Goal: Task Accomplishment & Management: Use online tool/utility

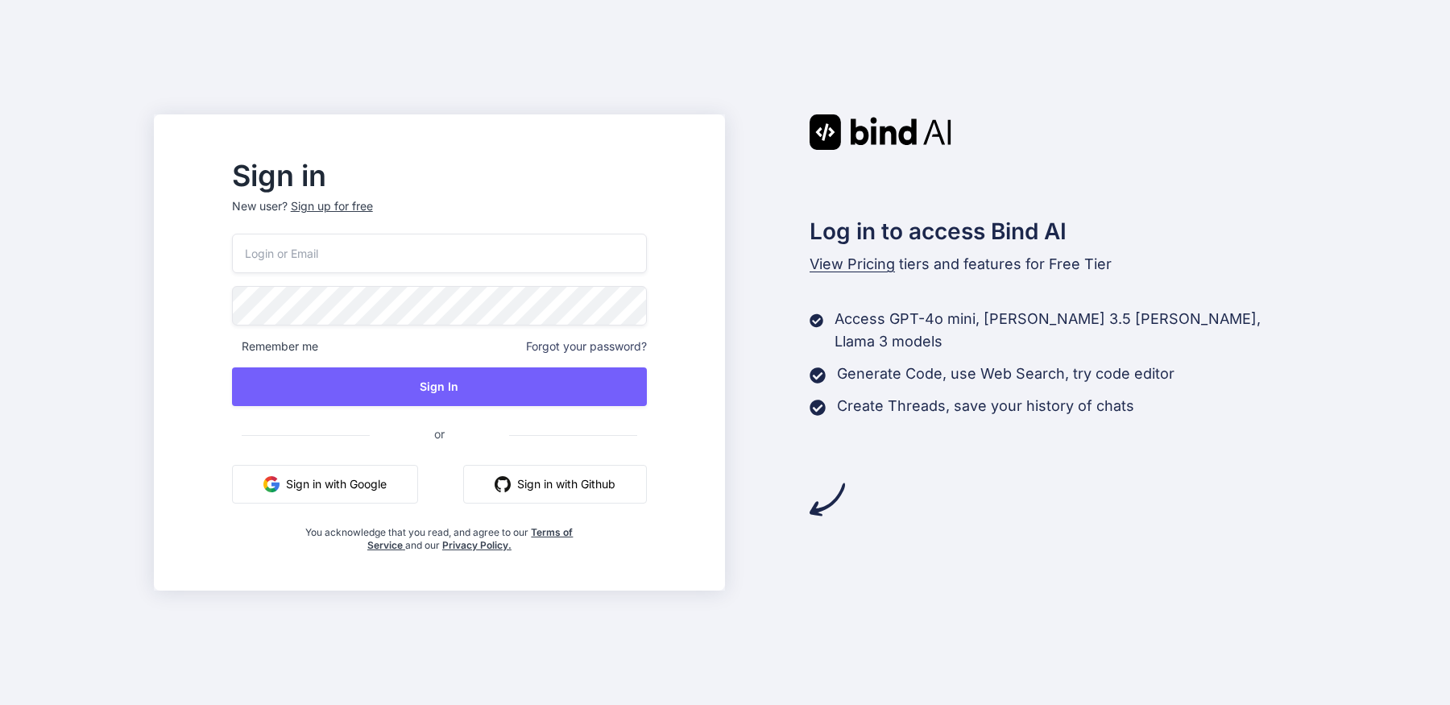
click at [392, 467] on button "Sign in with Google" at bounding box center [325, 484] width 186 height 39
click at [381, 495] on button "Sign in with Google" at bounding box center [325, 484] width 186 height 39
click at [867, 262] on span "View Pricing" at bounding box center [852, 263] width 85 height 17
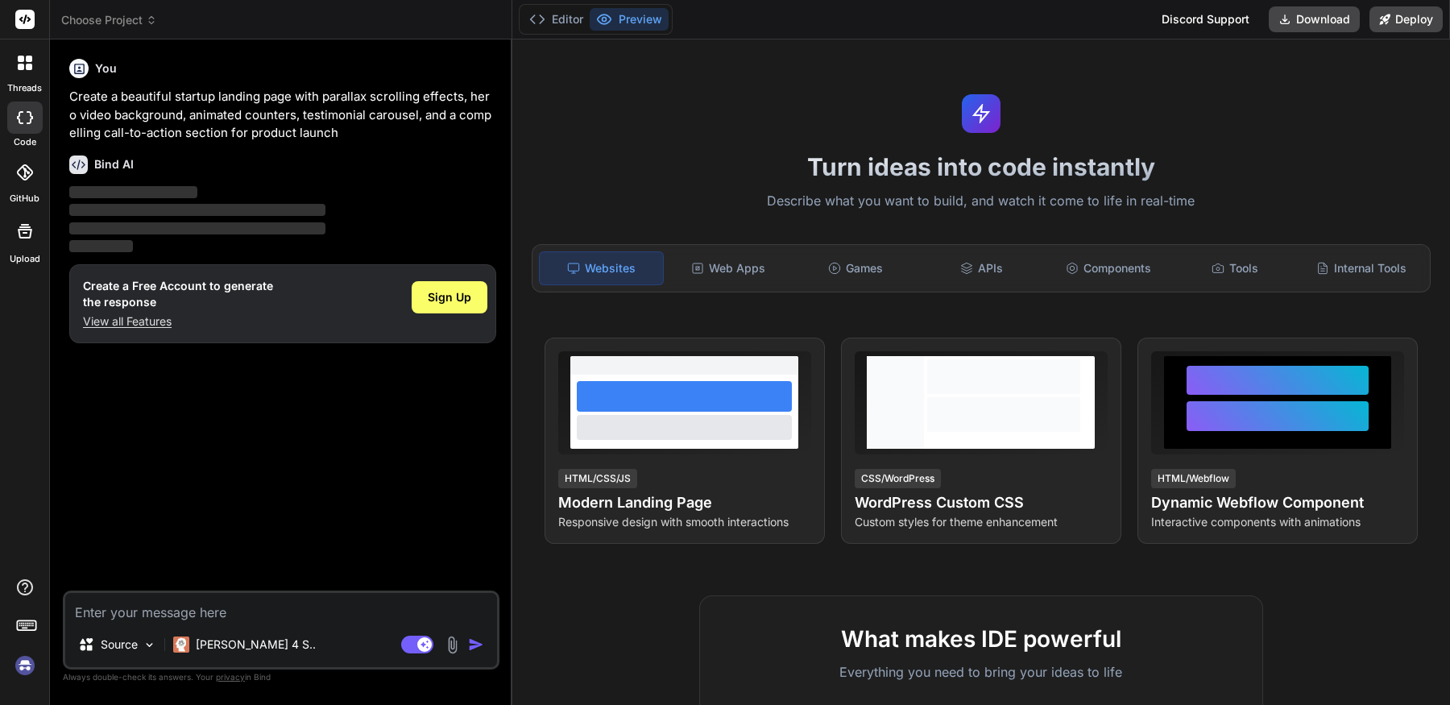
click at [23, 118] on icon at bounding box center [25, 117] width 16 height 13
click at [34, 77] on div at bounding box center [25, 63] width 34 height 34
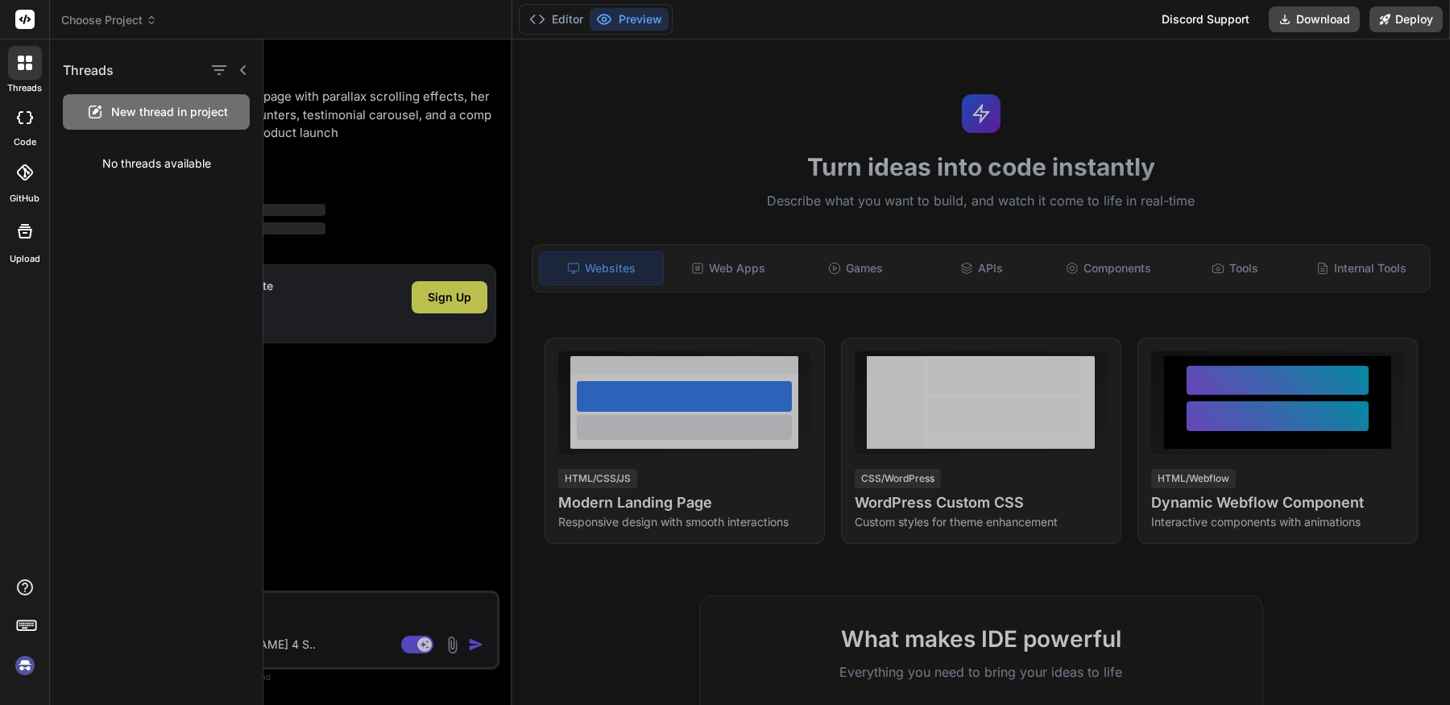
click at [157, 121] on div "New thread in project" at bounding box center [156, 111] width 187 height 35
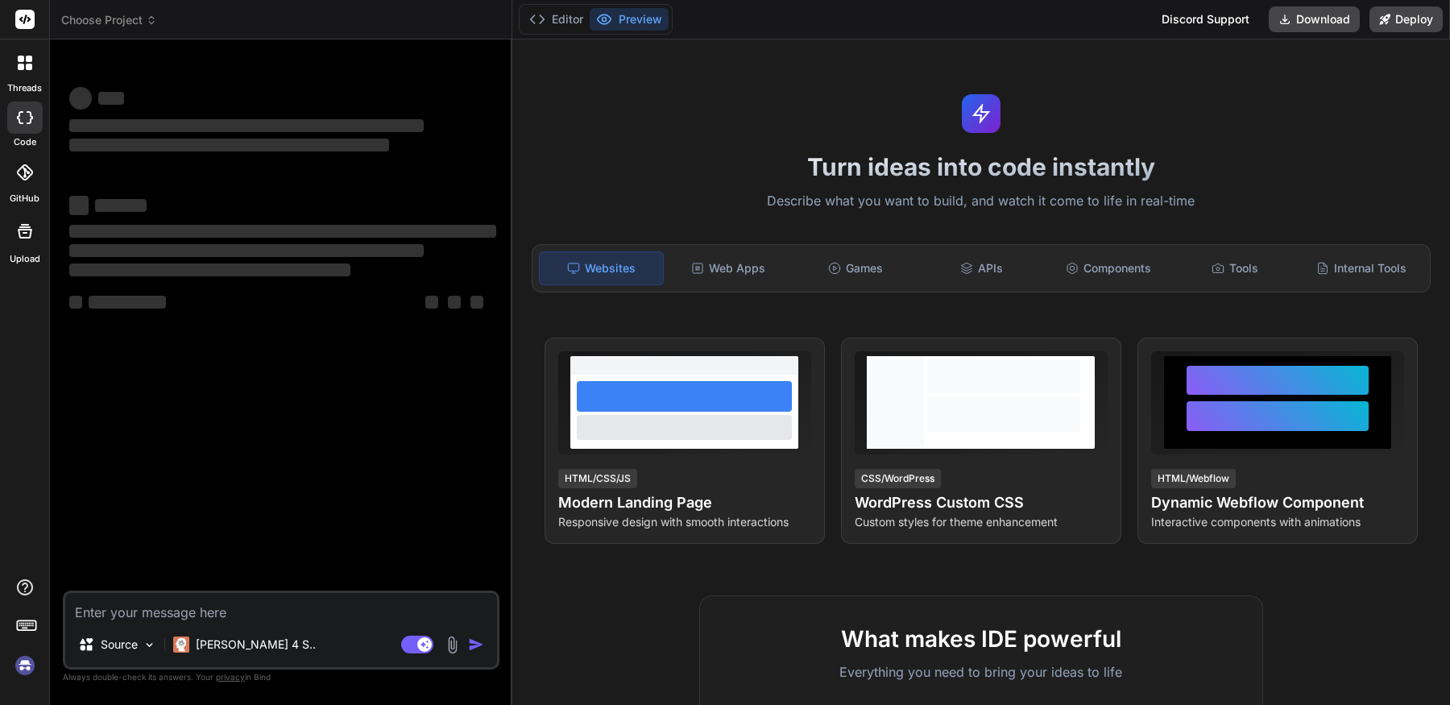
click at [27, 77] on div at bounding box center [25, 63] width 34 height 34
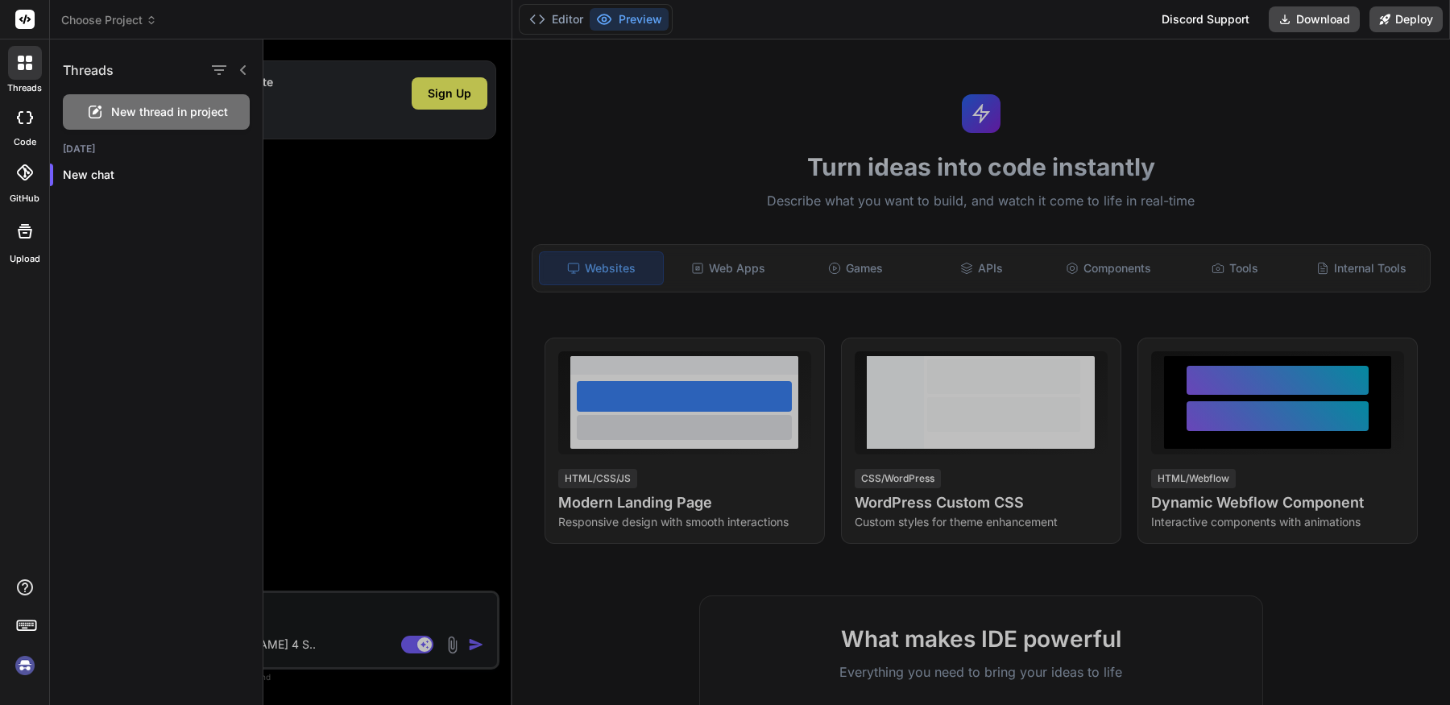
click at [28, 669] on img at bounding box center [24, 665] width 27 height 27
click at [29, 675] on img at bounding box center [24, 665] width 27 height 27
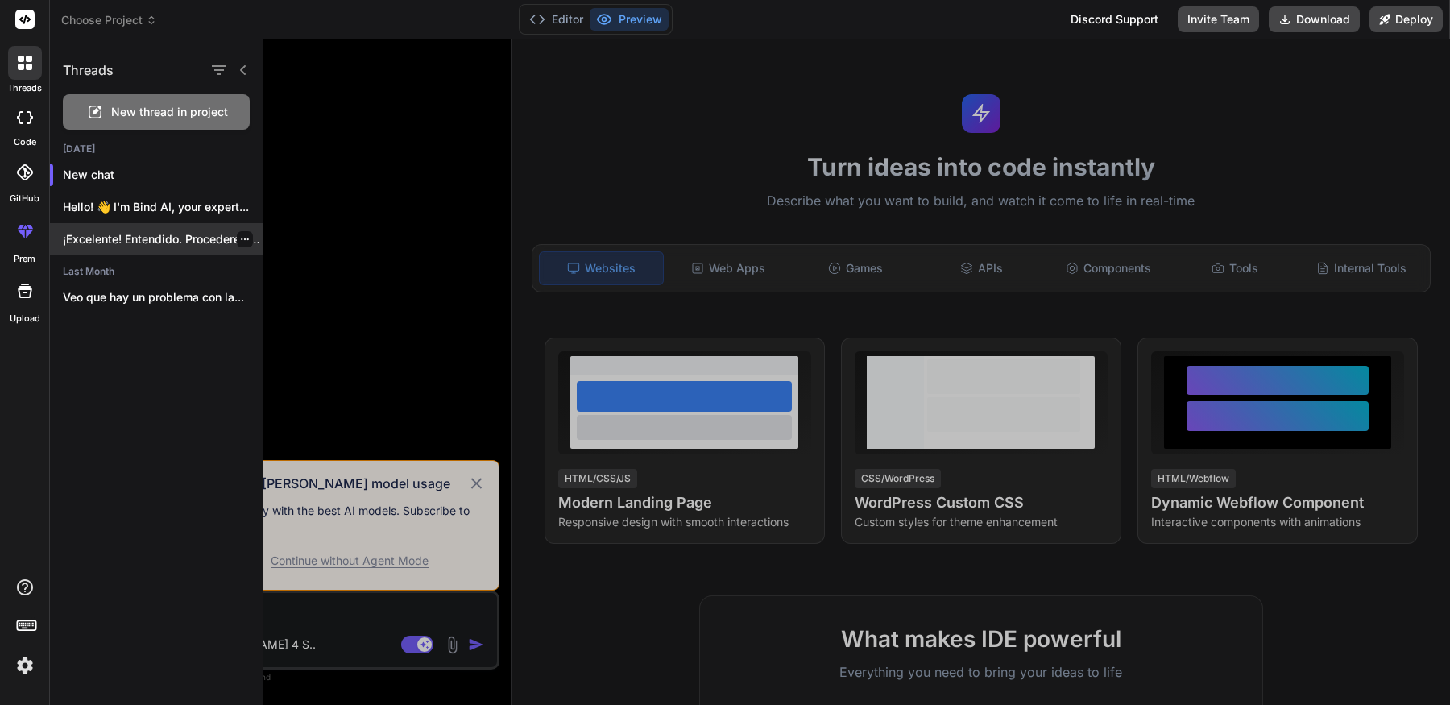
click at [148, 238] on p "¡Excelente! Entendido. Procederemos a crear la estructura..." at bounding box center [163, 239] width 200 height 16
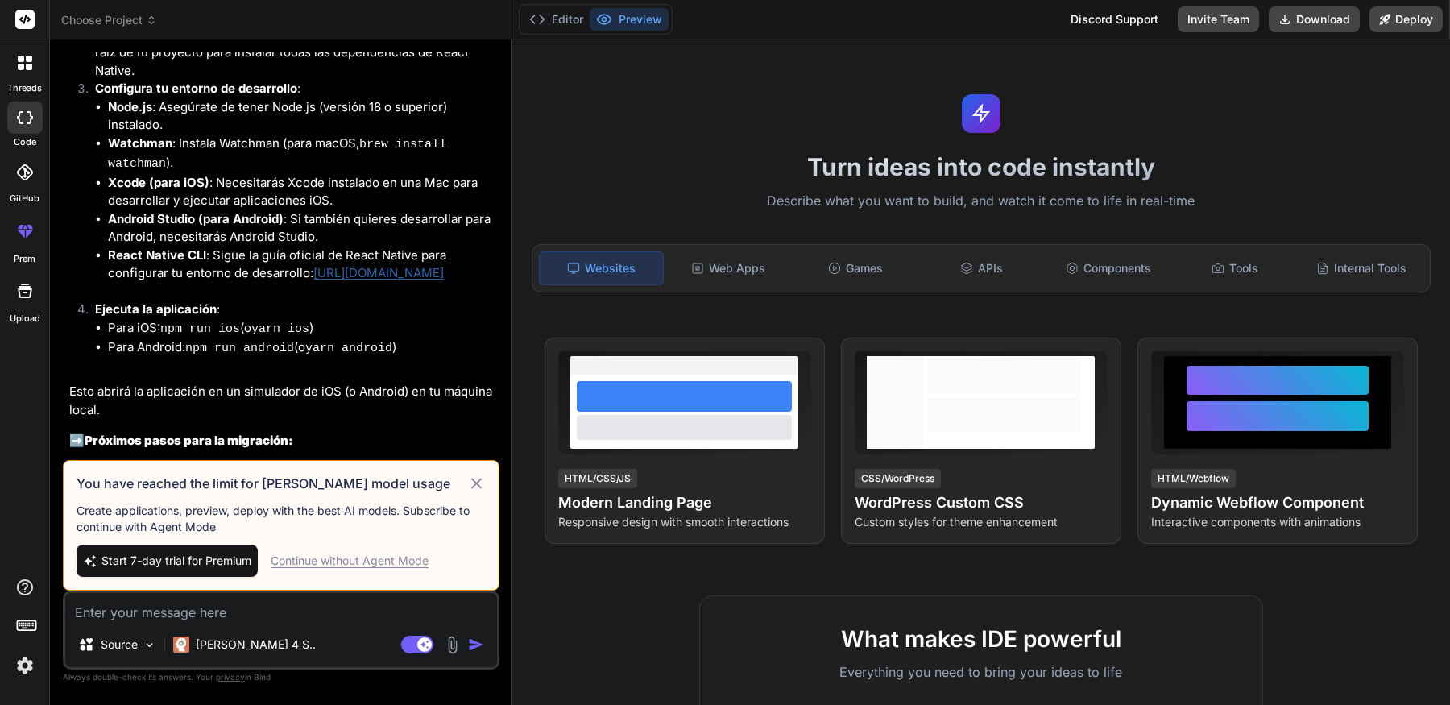
scroll to position [4310, 0]
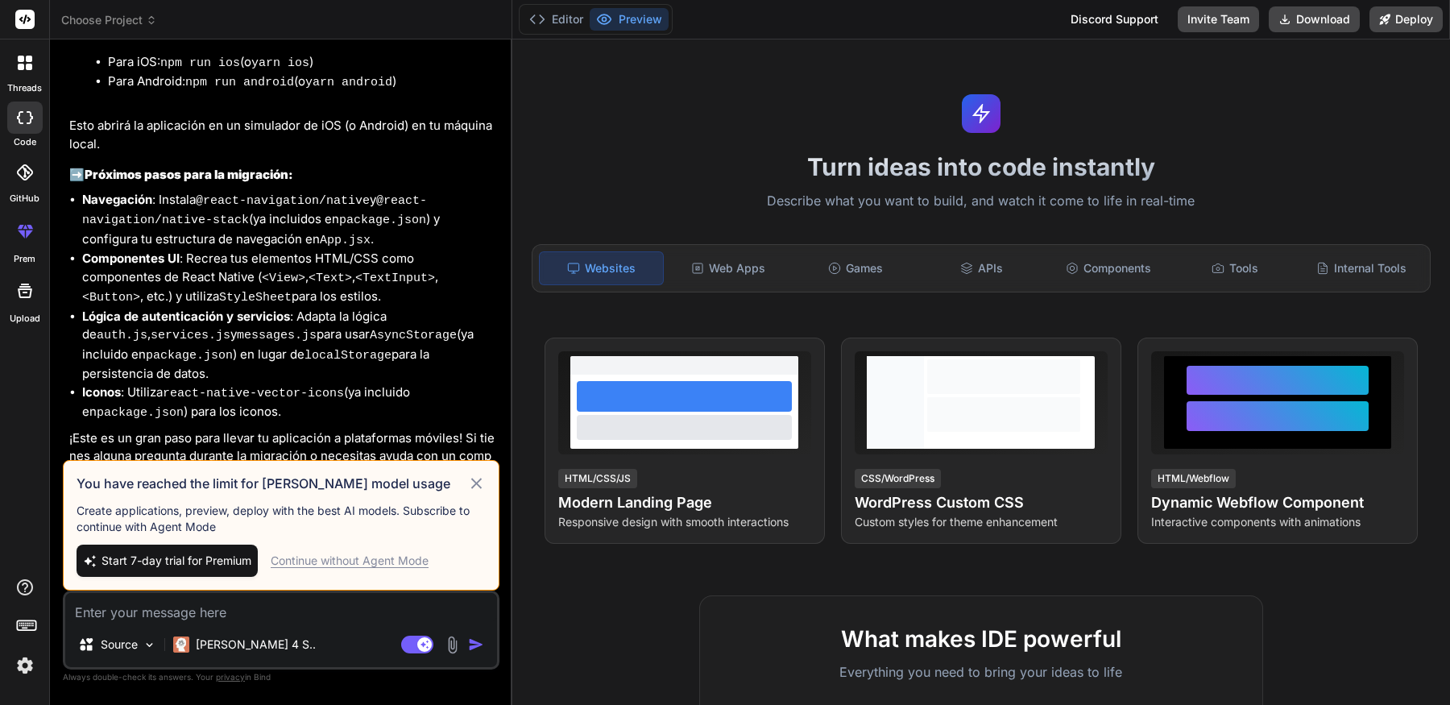
click at [364, 562] on div "Continue without Agent Mode" at bounding box center [350, 561] width 158 height 16
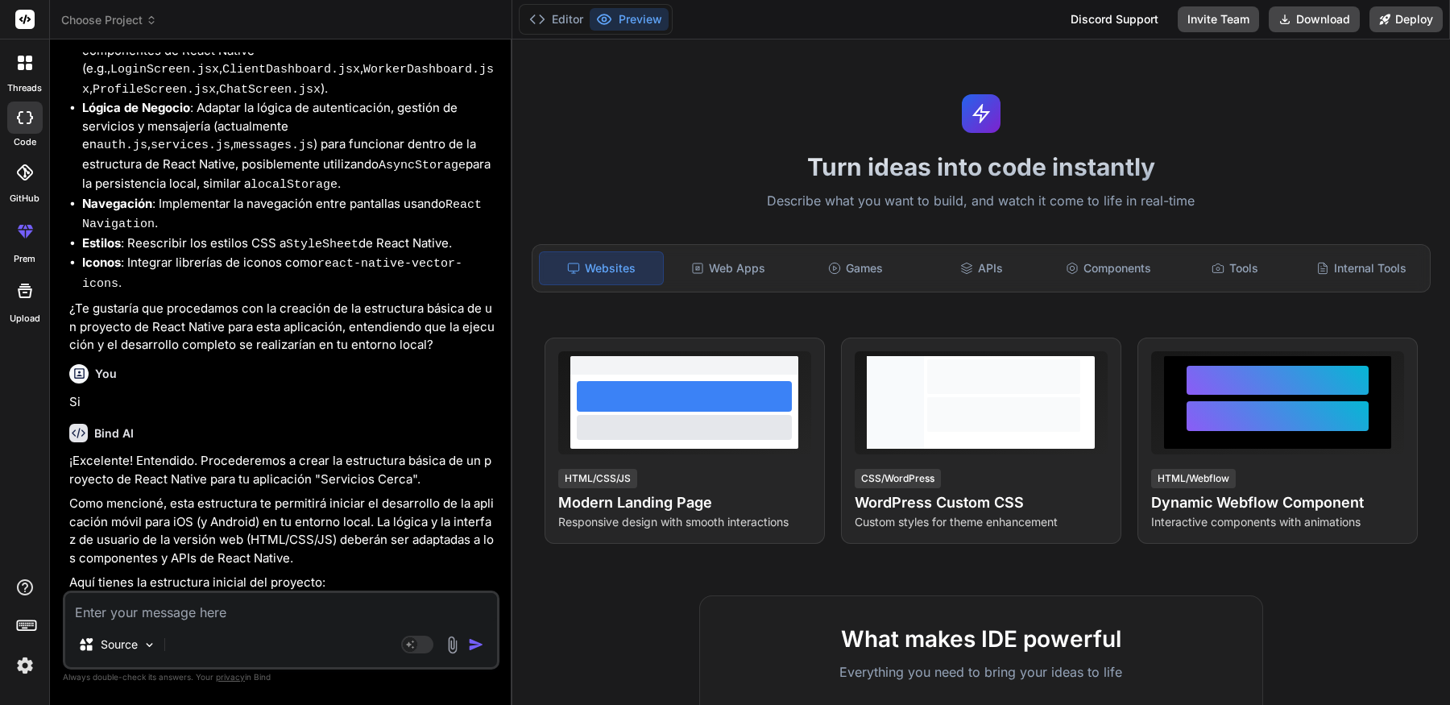
scroll to position [3046, 0]
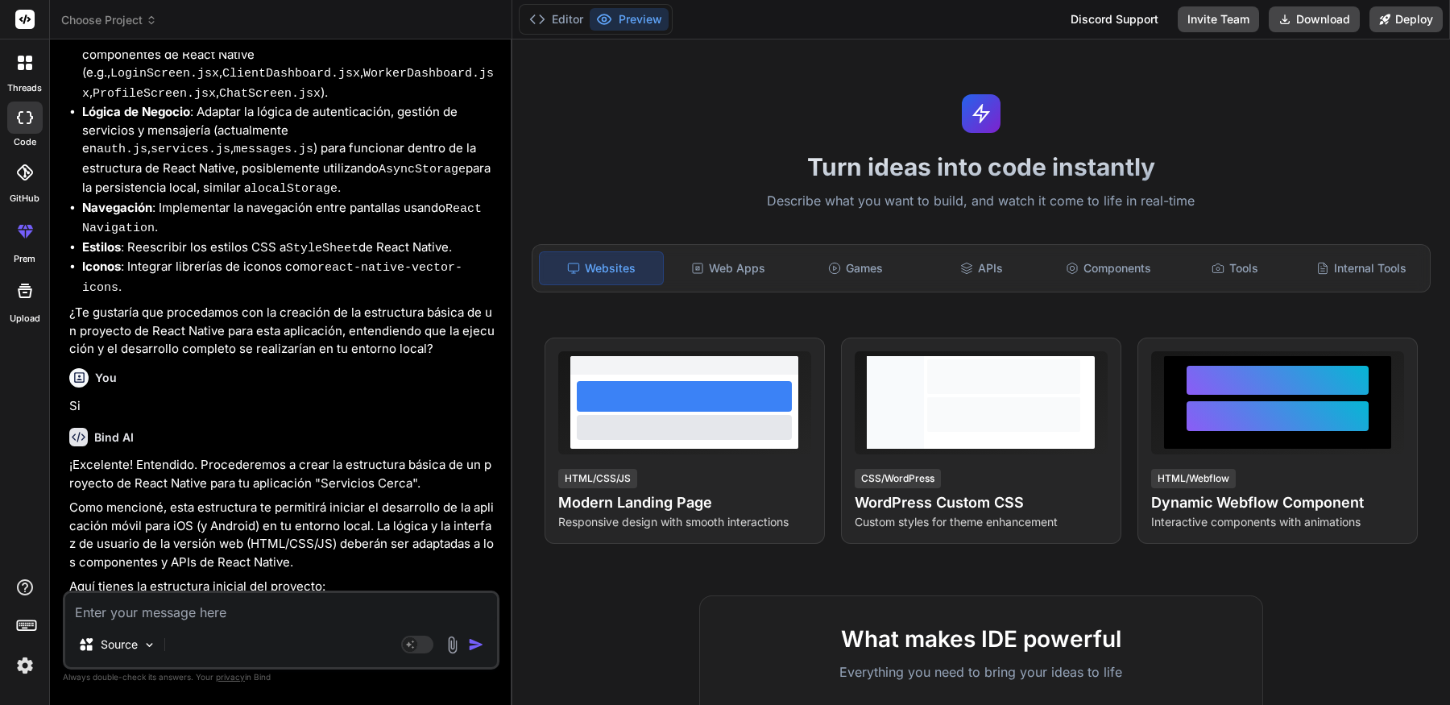
click at [623, 18] on button "Preview" at bounding box center [629, 19] width 79 height 23
click at [558, 20] on button "Editor" at bounding box center [556, 19] width 67 height 23
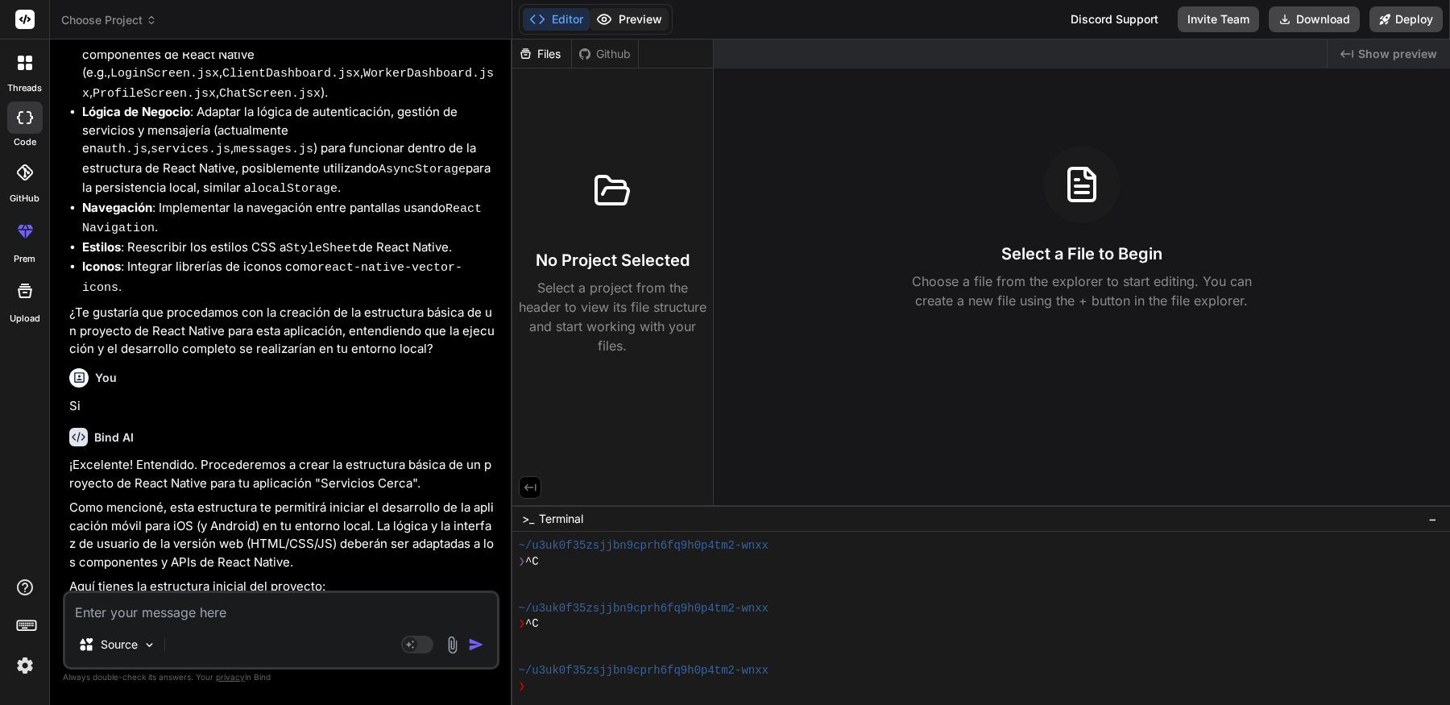
click at [628, 22] on button "Preview" at bounding box center [629, 19] width 79 height 23
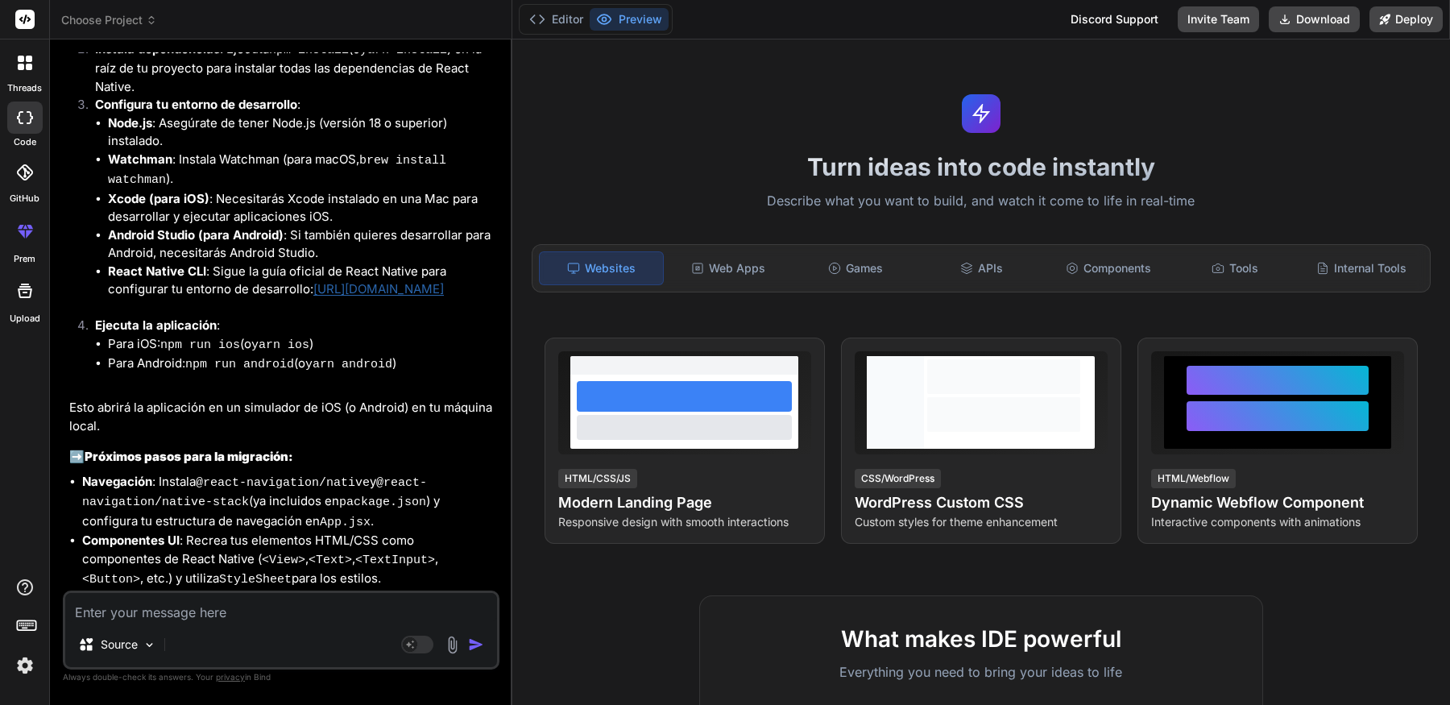
scroll to position [4180, 0]
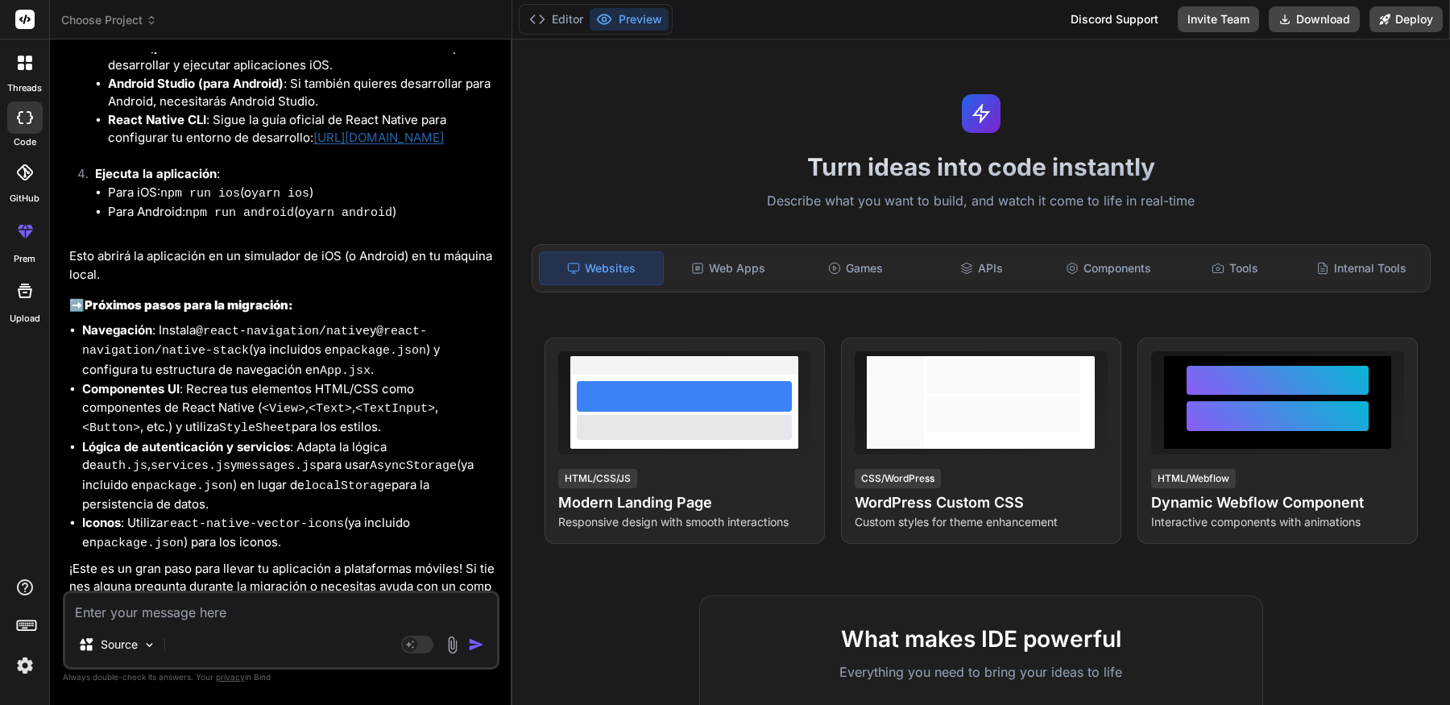
click at [26, 114] on icon at bounding box center [25, 117] width 16 height 13
click at [21, 172] on icon at bounding box center [25, 172] width 16 height 16
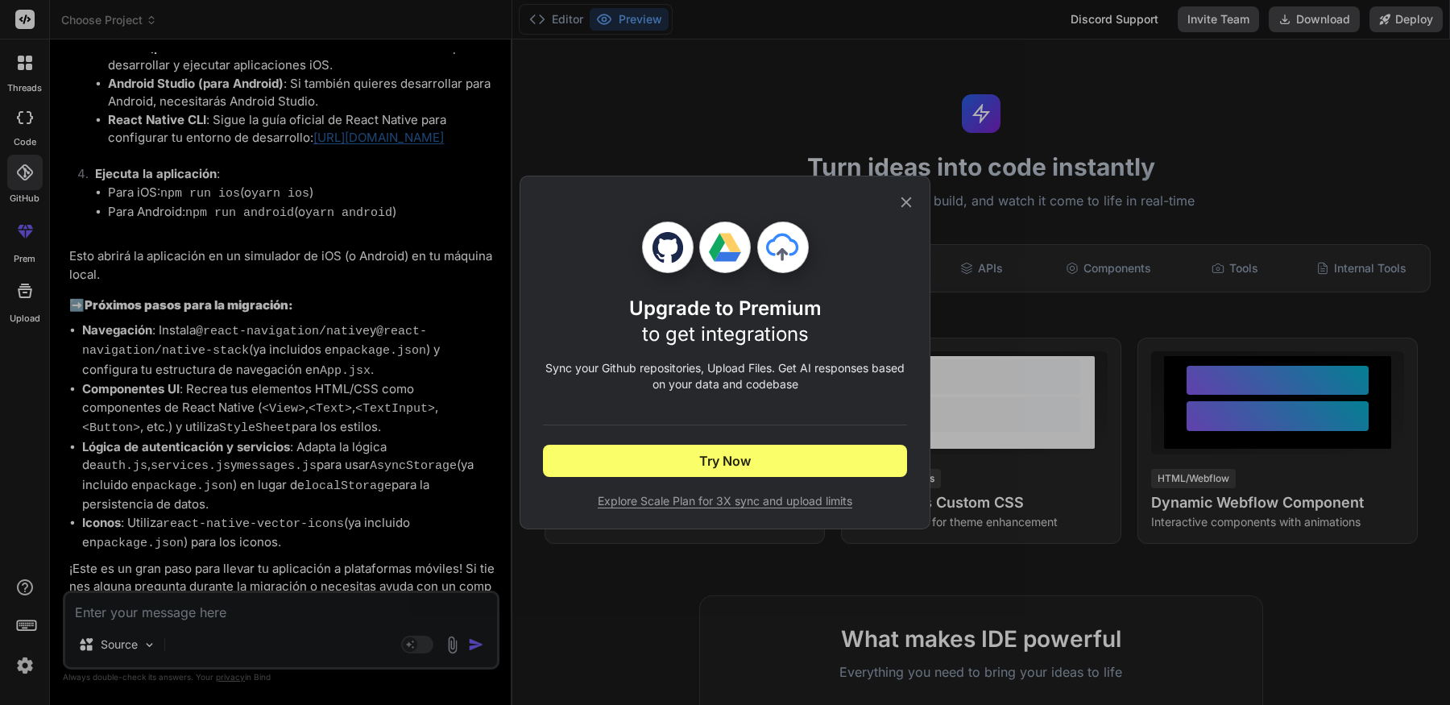
click at [346, 179] on div "Upgrade to Premium to get integrations Sync your Github repositories, Upload Fi…" at bounding box center [725, 352] width 1450 height 705
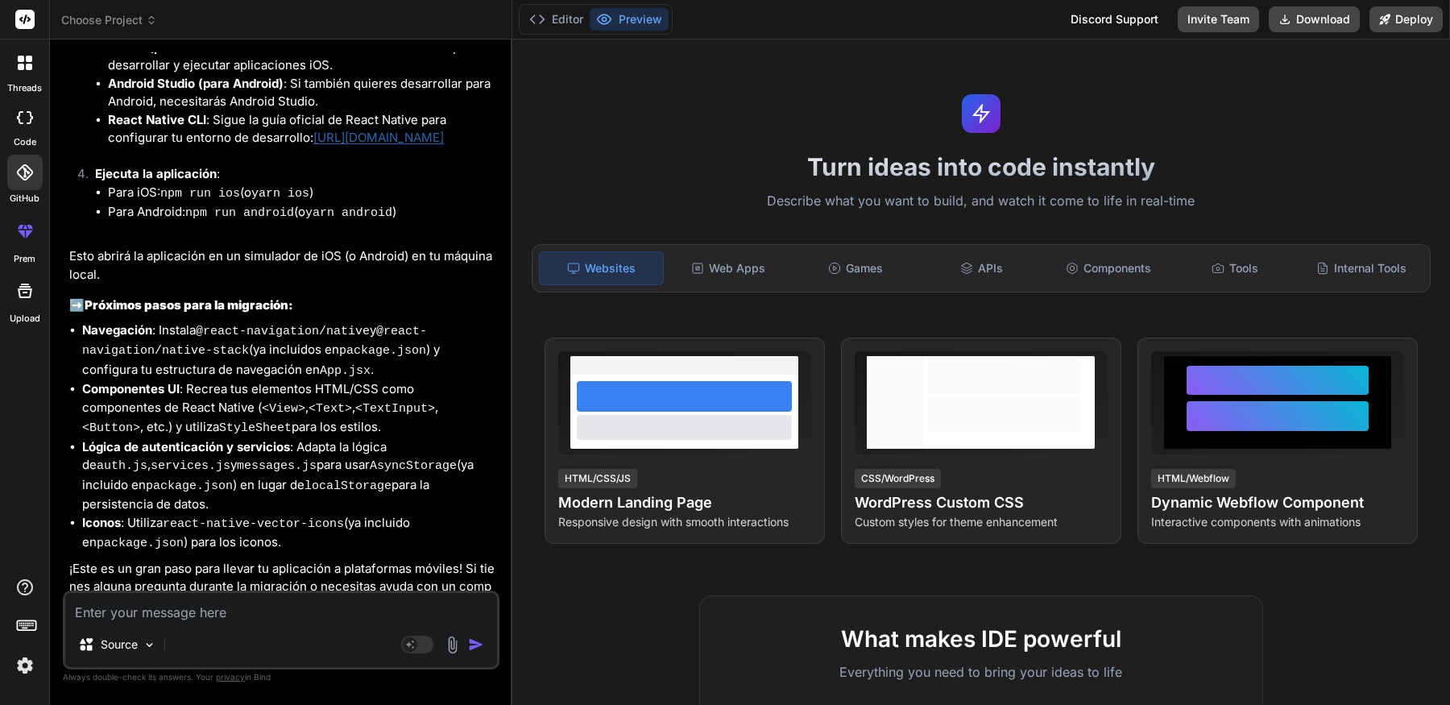
click at [27, 239] on icon at bounding box center [24, 231] width 19 height 19
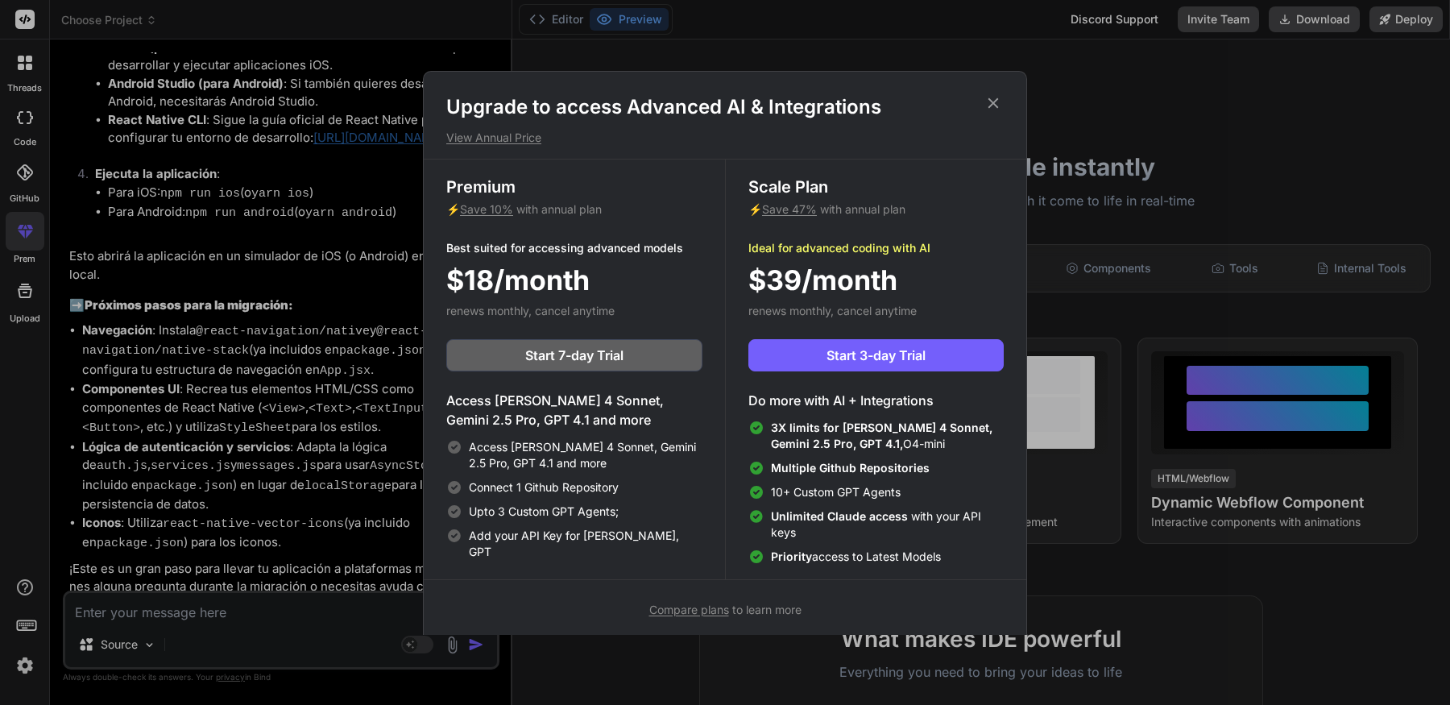
click at [221, 284] on div "Upgrade to access Advanced AI & Integrations View Annual Price Premium ⚡ Save 1…" at bounding box center [725, 352] width 1450 height 705
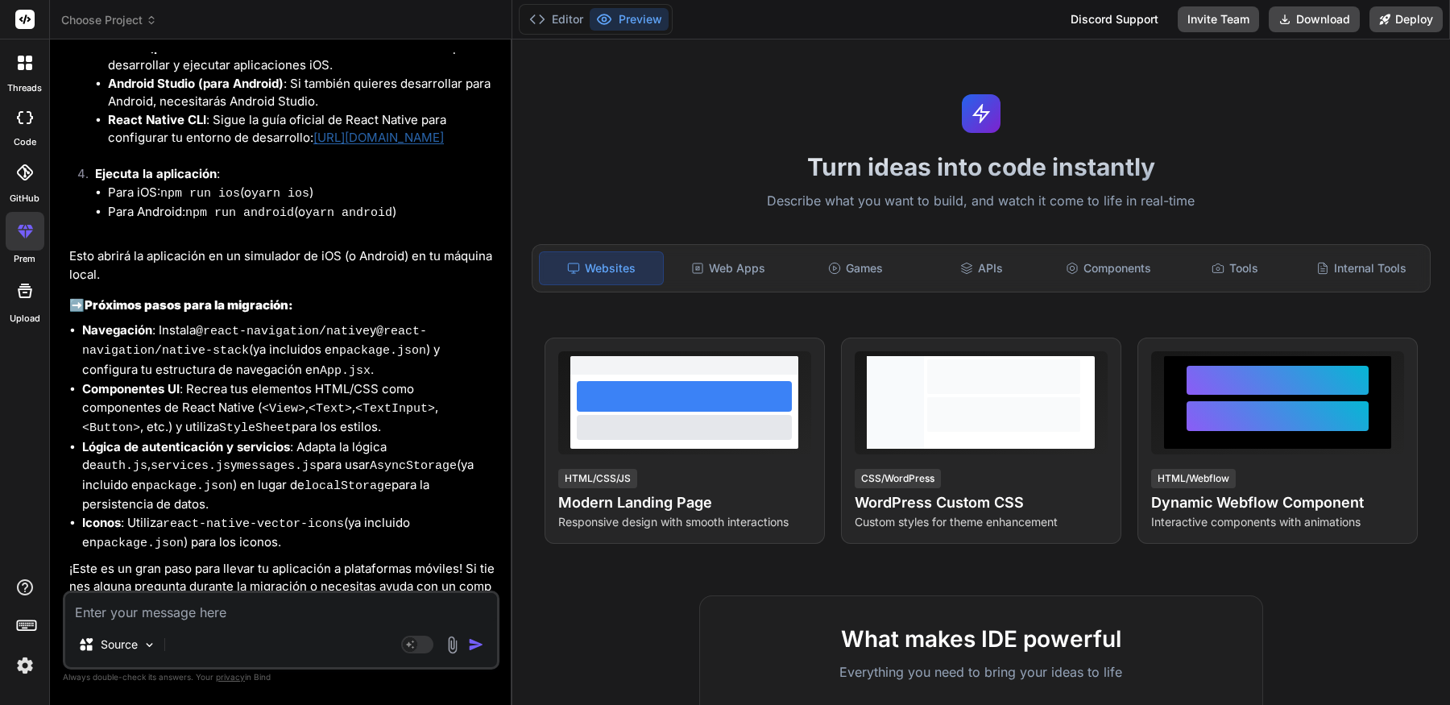
click at [35, 301] on div at bounding box center [25, 291] width 39 height 39
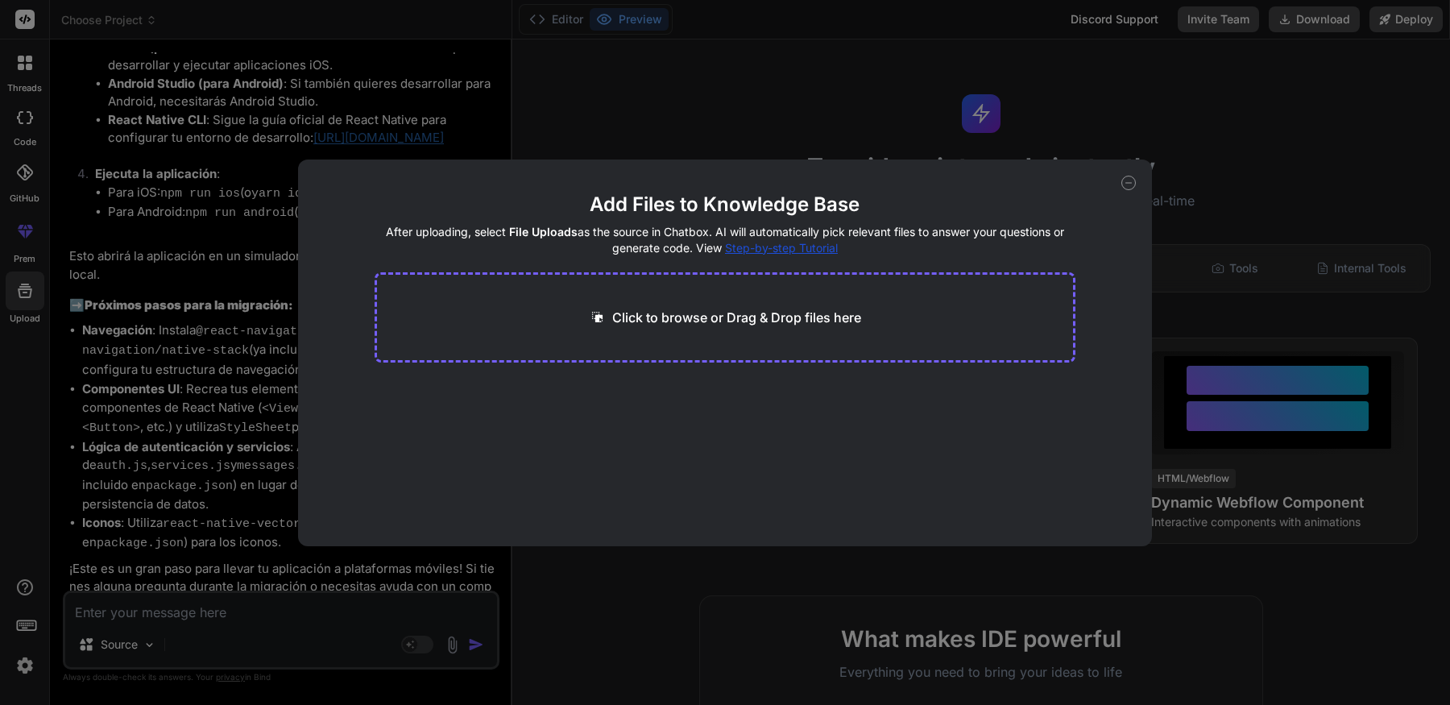
click at [234, 301] on div "Add Files to Knowledge Base After uploading, select File Uploads as the source …" at bounding box center [725, 352] width 1450 height 705
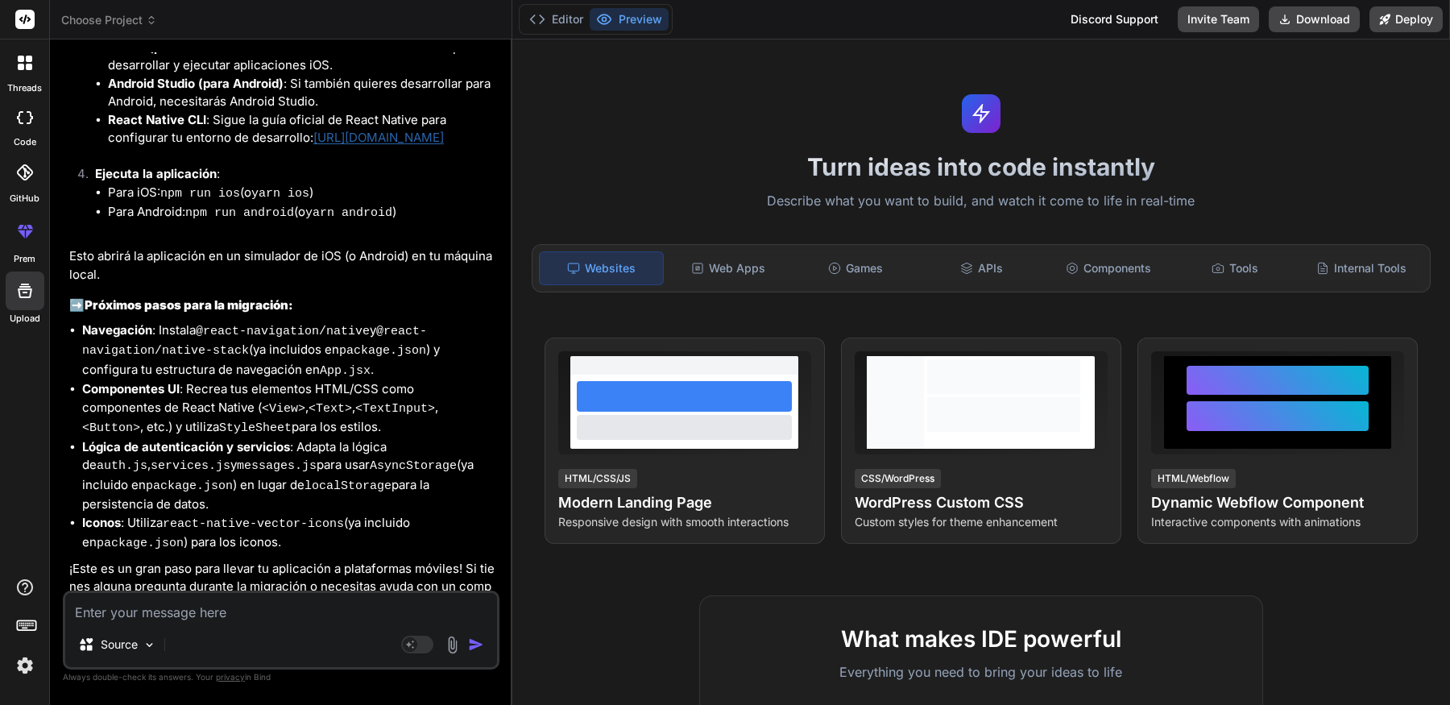
click at [35, 60] on div at bounding box center [25, 63] width 34 height 34
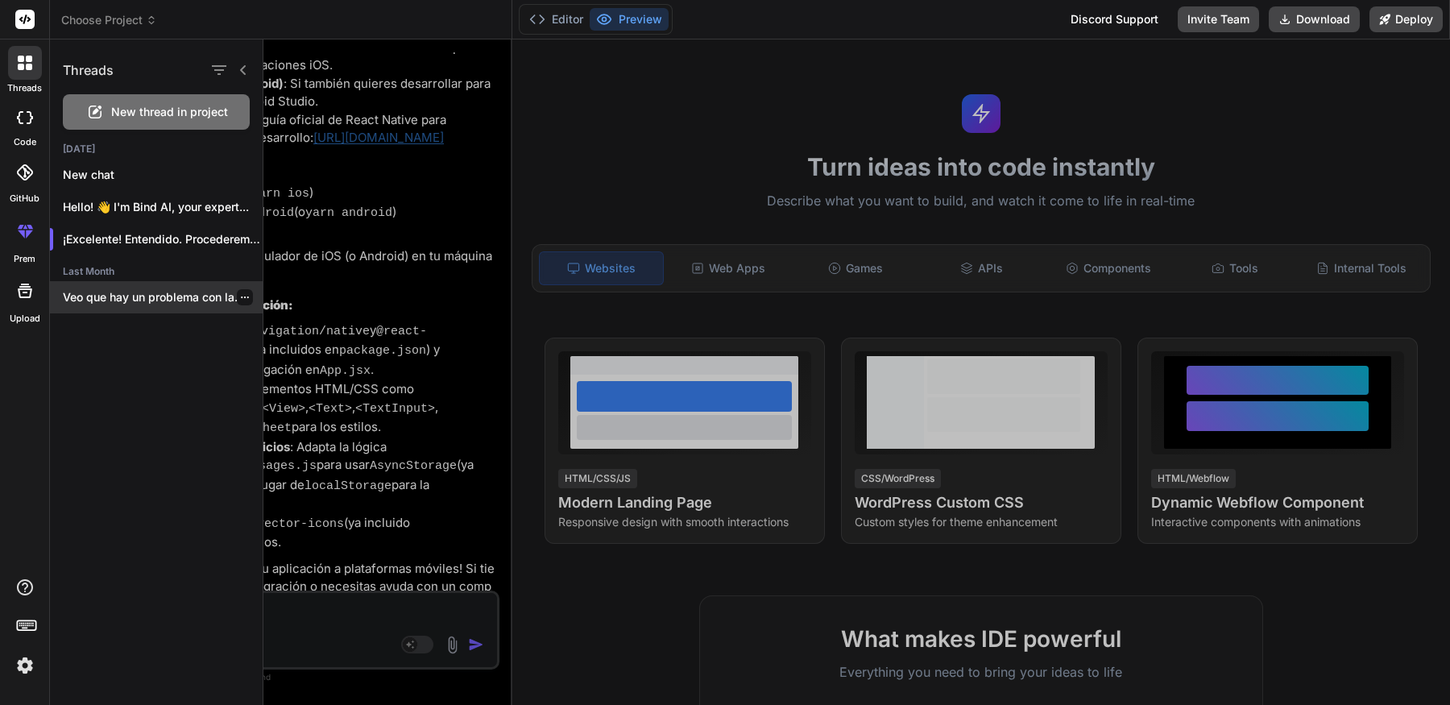
click at [139, 292] on p "Veo que hay un problema con la..." at bounding box center [163, 297] width 200 height 16
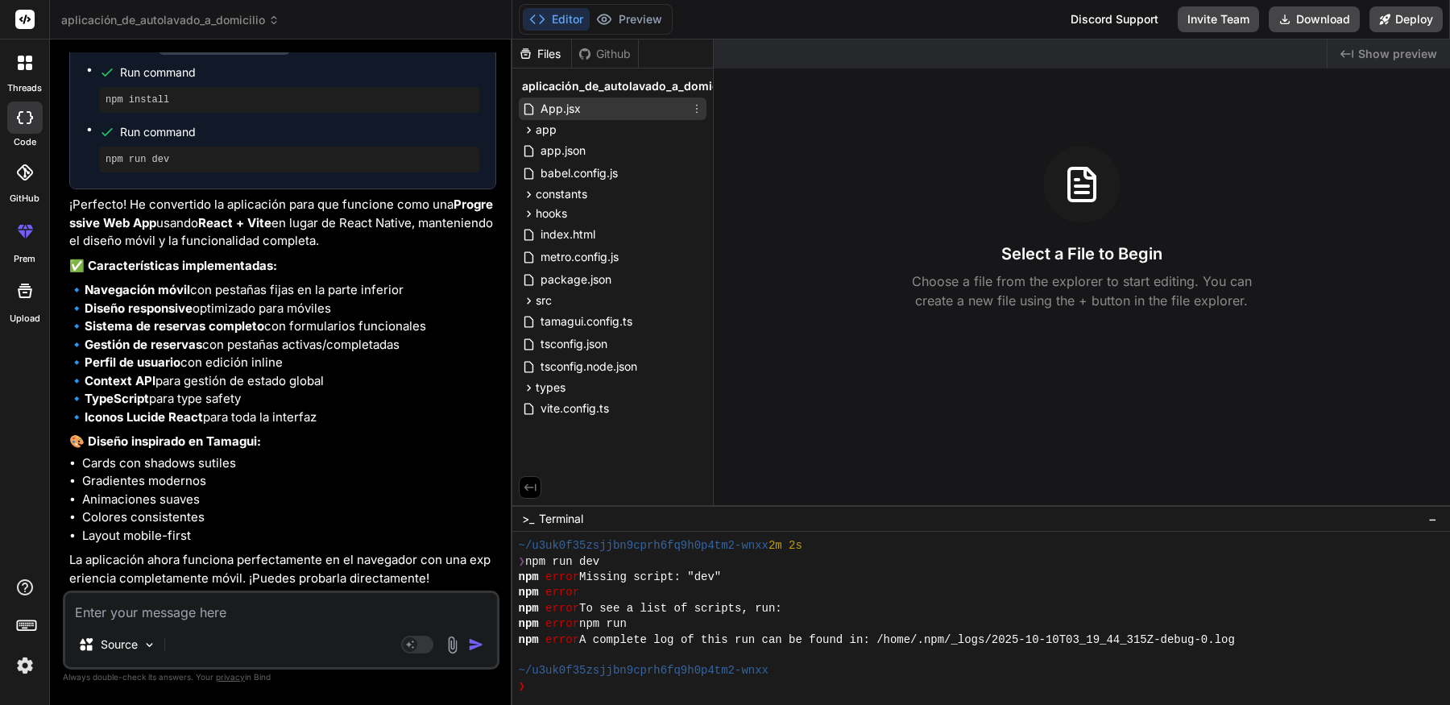
scroll to position [0, 1]
click at [804, 675] on div "~/u3uk0f35zsjjbn9cprh6fq9h0p4tm2-wnxx" at bounding box center [974, 670] width 910 height 15
click at [574, 153] on span "app.json" at bounding box center [562, 150] width 48 height 19
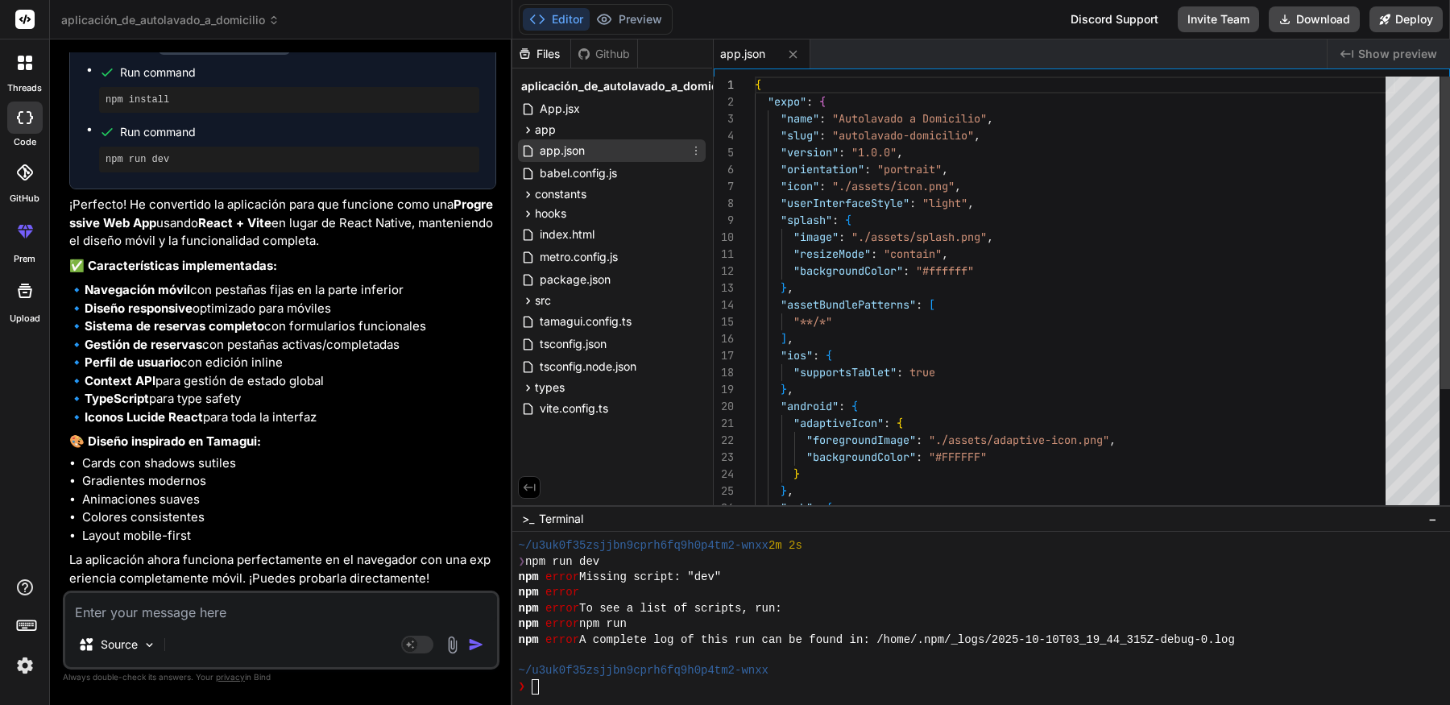
type textarea "x"
click at [574, 153] on span "app.json" at bounding box center [562, 150] width 48 height 19
click at [621, 175] on div "babel.config.js" at bounding box center [612, 173] width 188 height 23
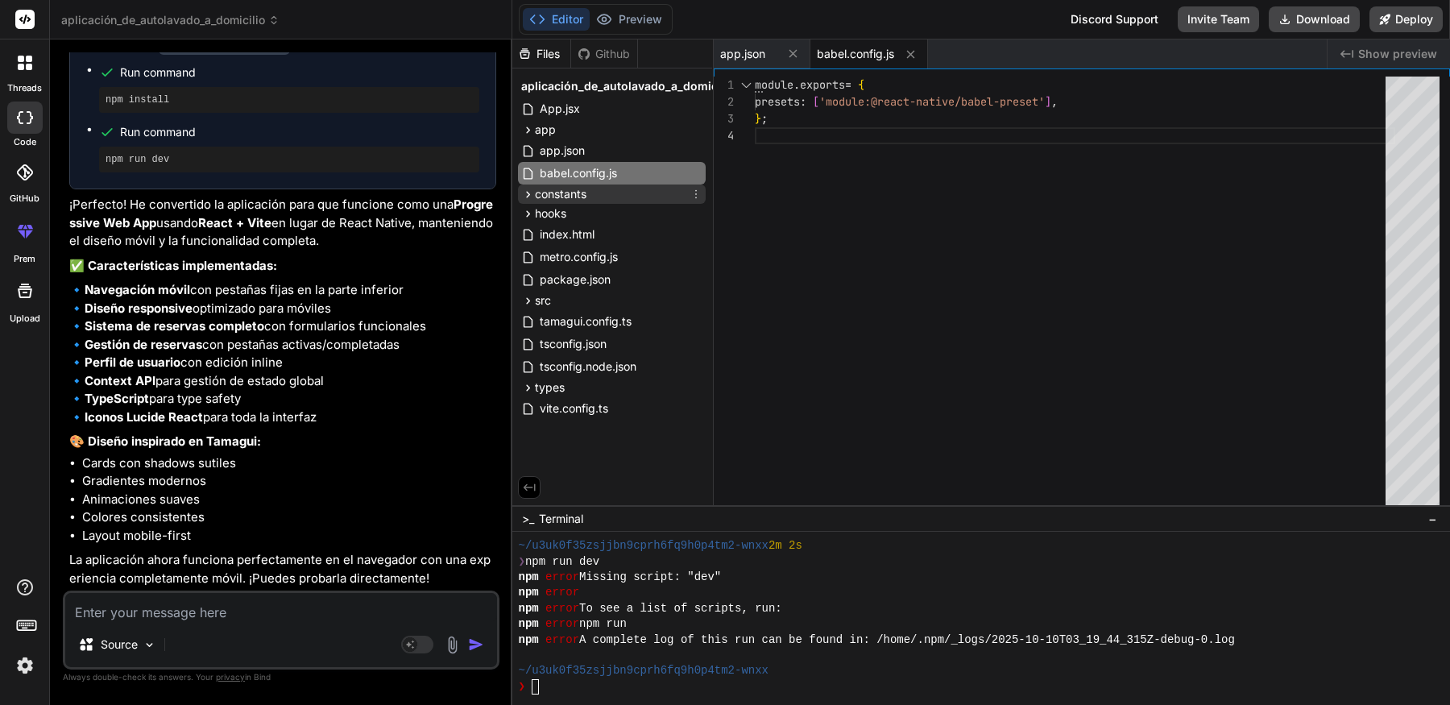
click at [594, 187] on div "constants" at bounding box center [612, 193] width 188 height 19
click at [532, 129] on icon at bounding box center [528, 130] width 14 height 14
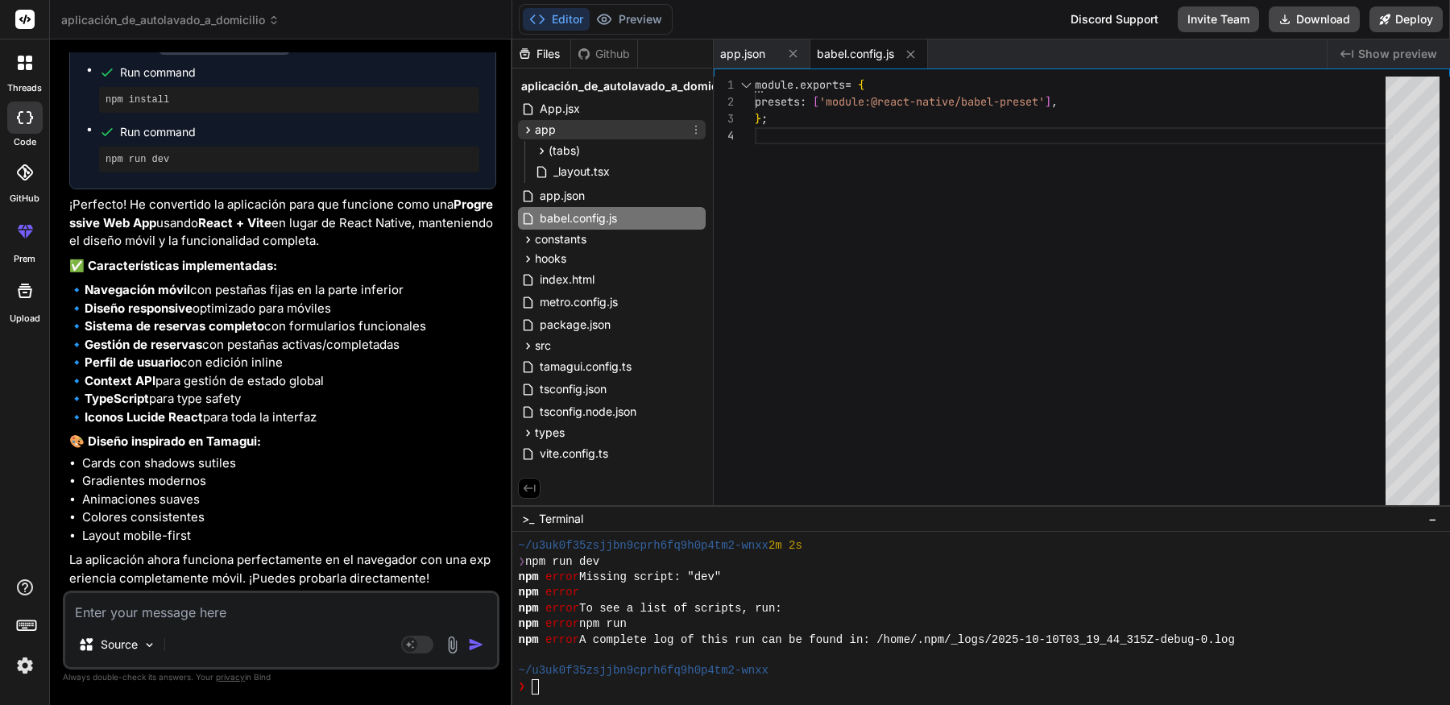
click at [532, 129] on icon at bounding box center [528, 130] width 14 height 14
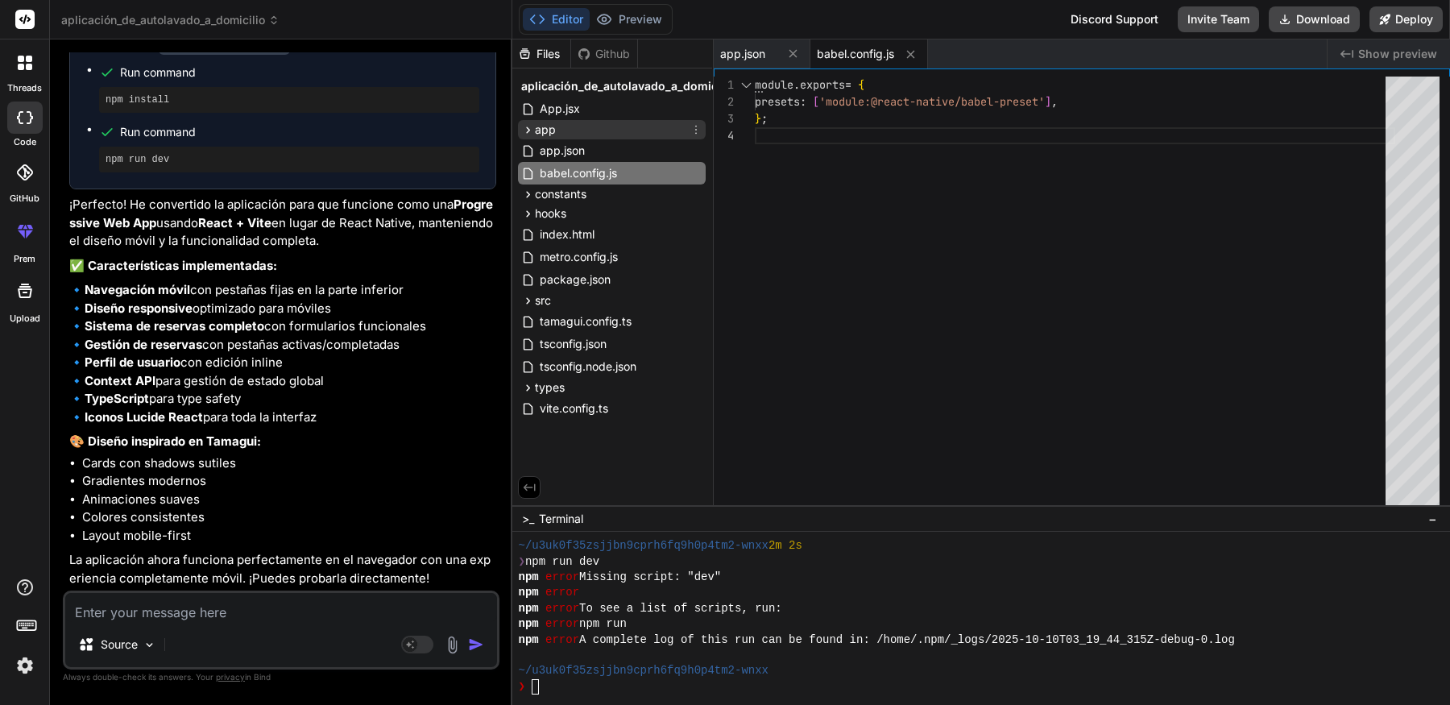
click at [532, 129] on icon at bounding box center [528, 130] width 14 height 14
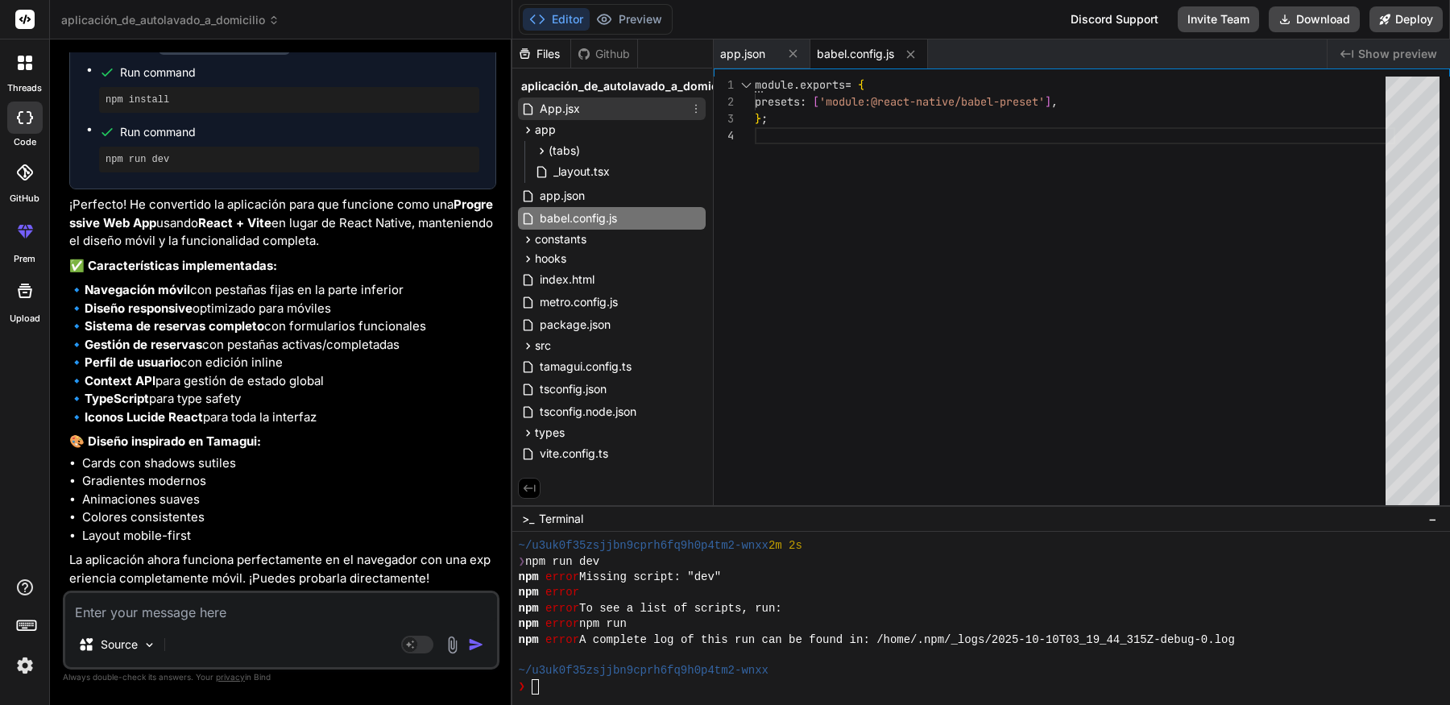
click at [586, 113] on div "App.jsx" at bounding box center [612, 108] width 188 height 23
type textarea "}); export default App;"
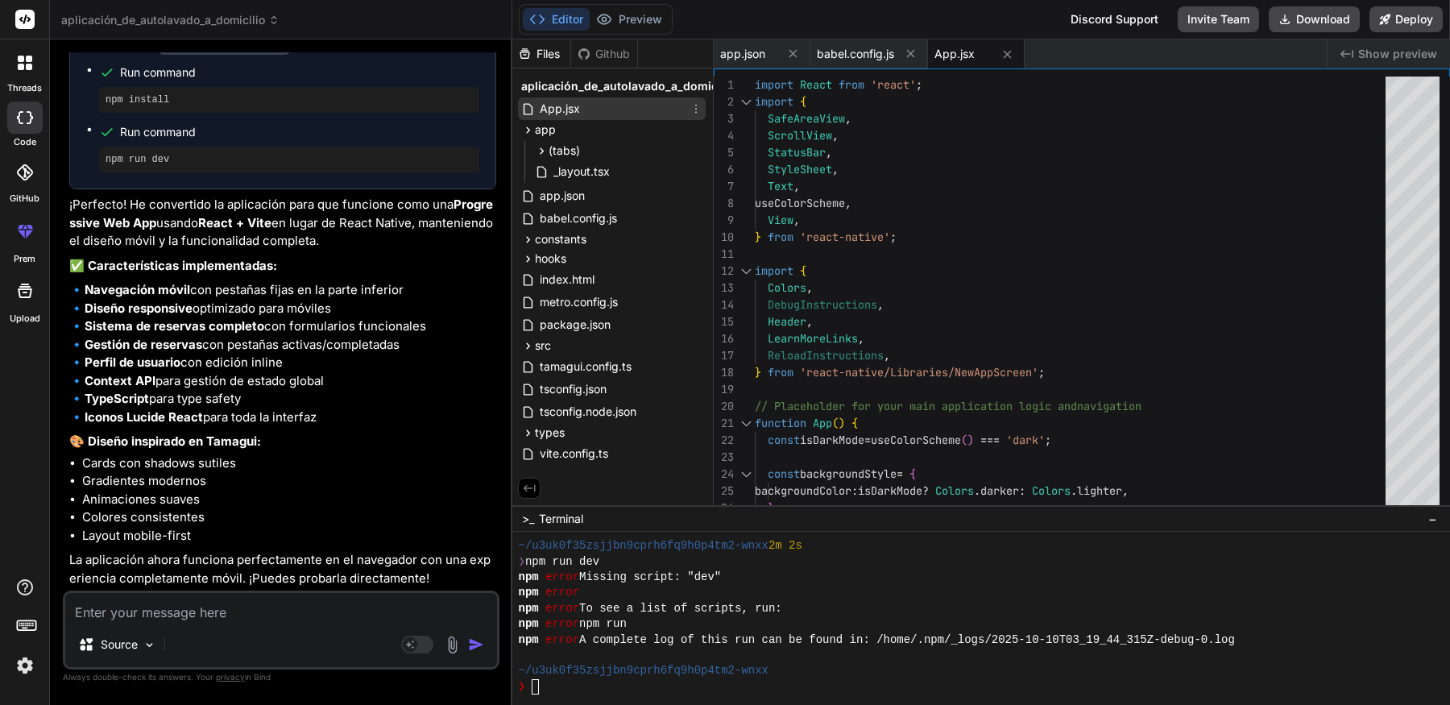
click at [586, 113] on div "App.jsx" at bounding box center [612, 108] width 188 height 23
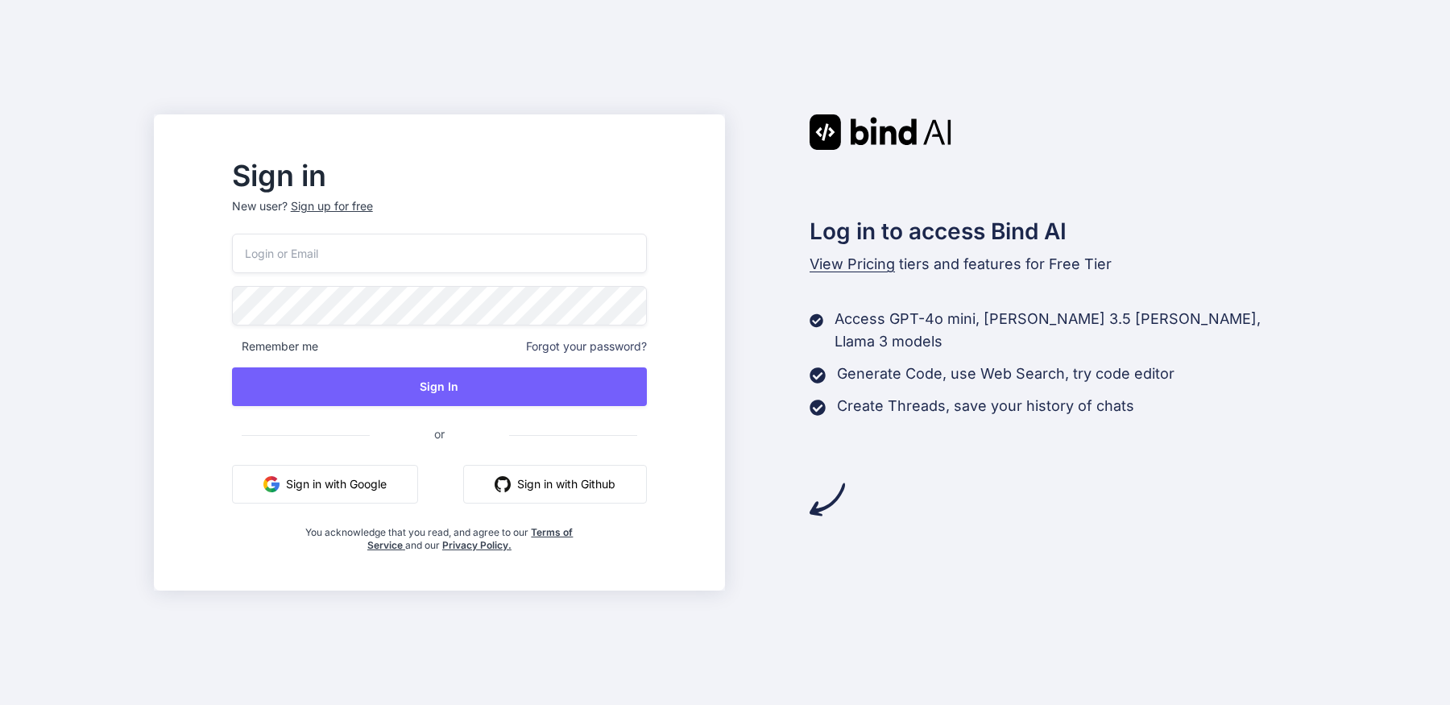
click at [383, 487] on button "Sign in with Google" at bounding box center [325, 484] width 186 height 39
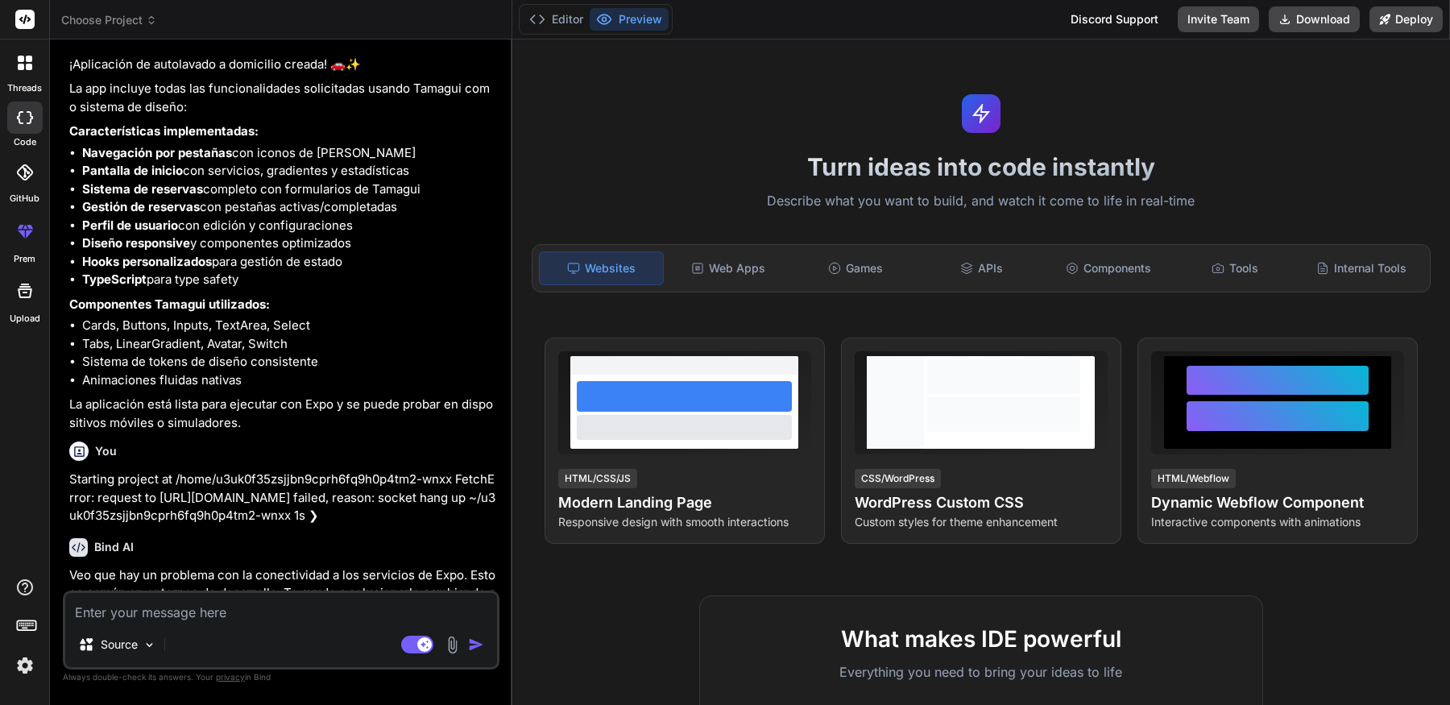
scroll to position [1952, 0]
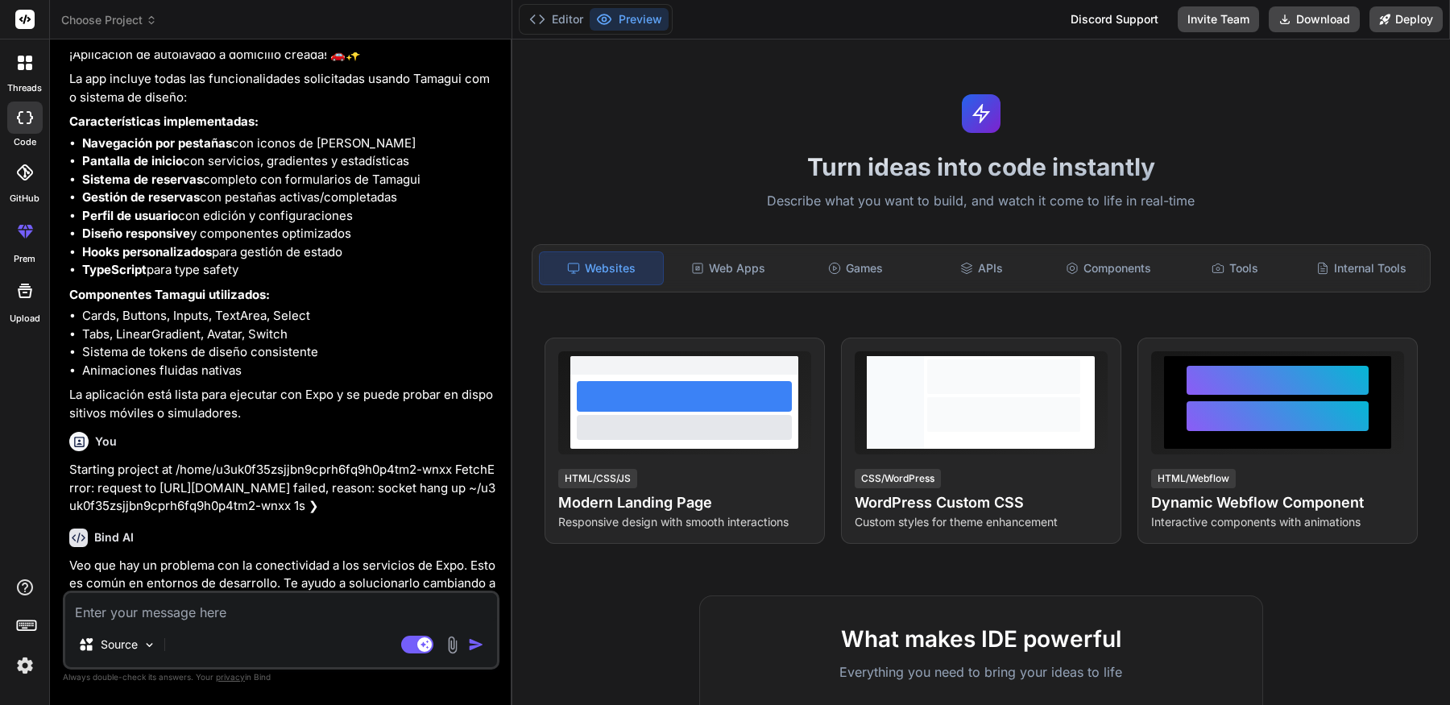
click at [19, 77] on div at bounding box center [25, 63] width 34 height 34
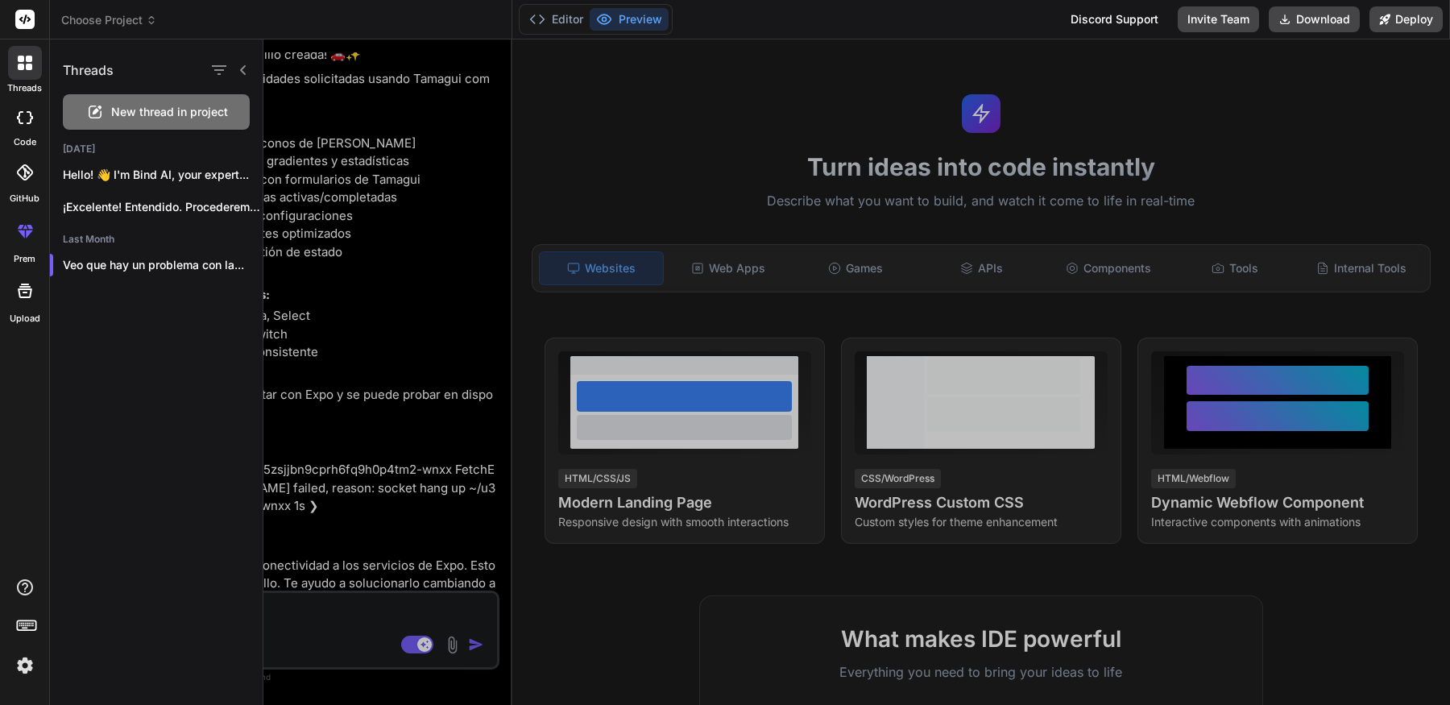
click at [97, 29] on header "Choose Project Created with Pixso." at bounding box center [281, 19] width 462 height 39
click at [106, 19] on span "Choose Project" at bounding box center [109, 20] width 96 height 16
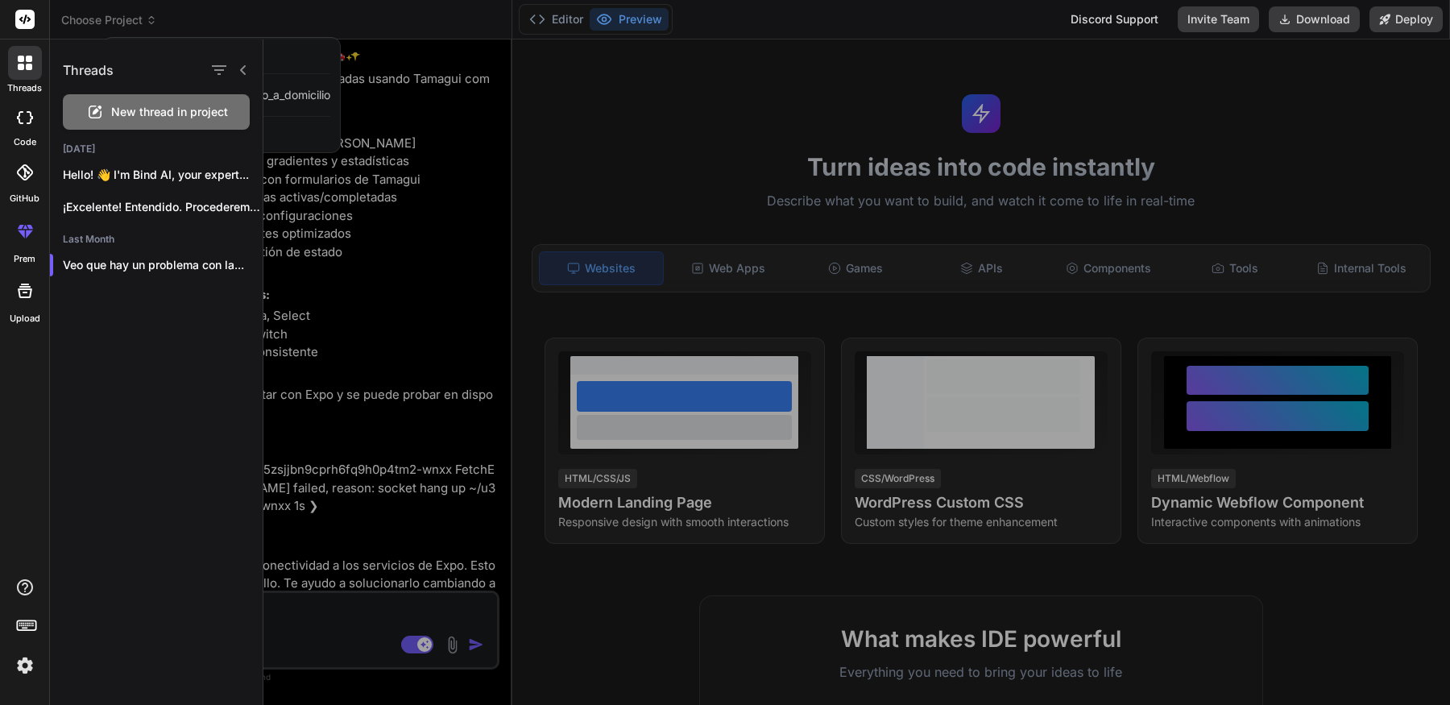
click at [33, 68] on div at bounding box center [25, 63] width 34 height 34
click at [24, 68] on icon at bounding box center [25, 63] width 15 height 15
click at [29, 63] on icon at bounding box center [25, 63] width 15 height 15
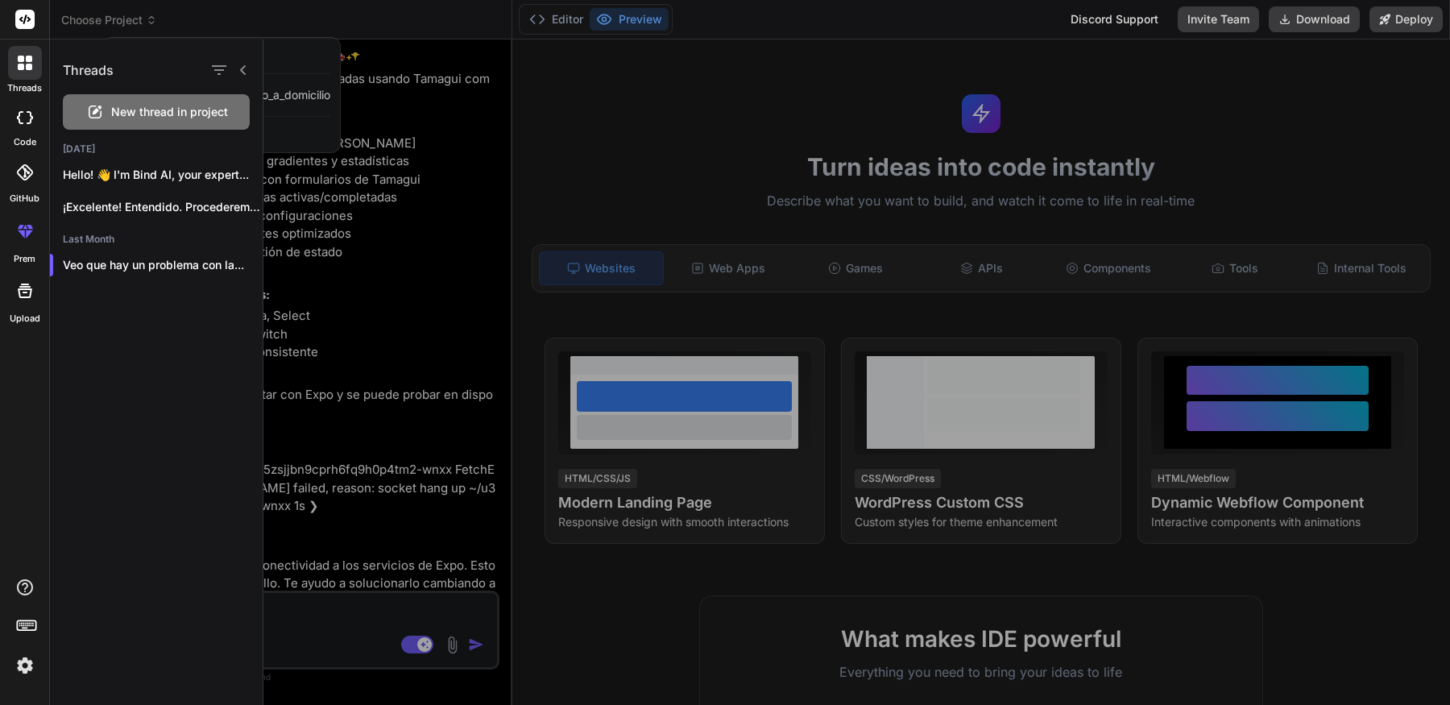
click at [23, 106] on div at bounding box center [24, 118] width 35 height 32
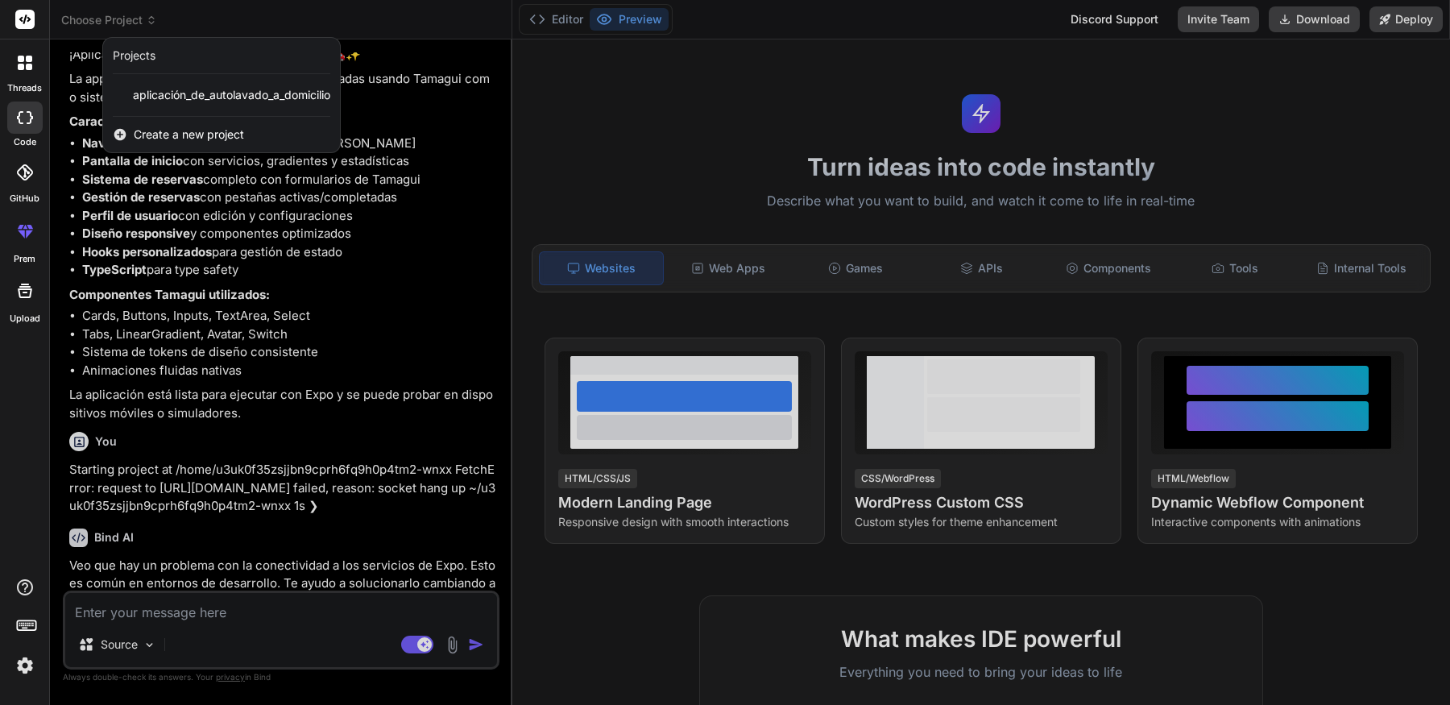
click at [127, 17] on div at bounding box center [725, 352] width 1450 height 705
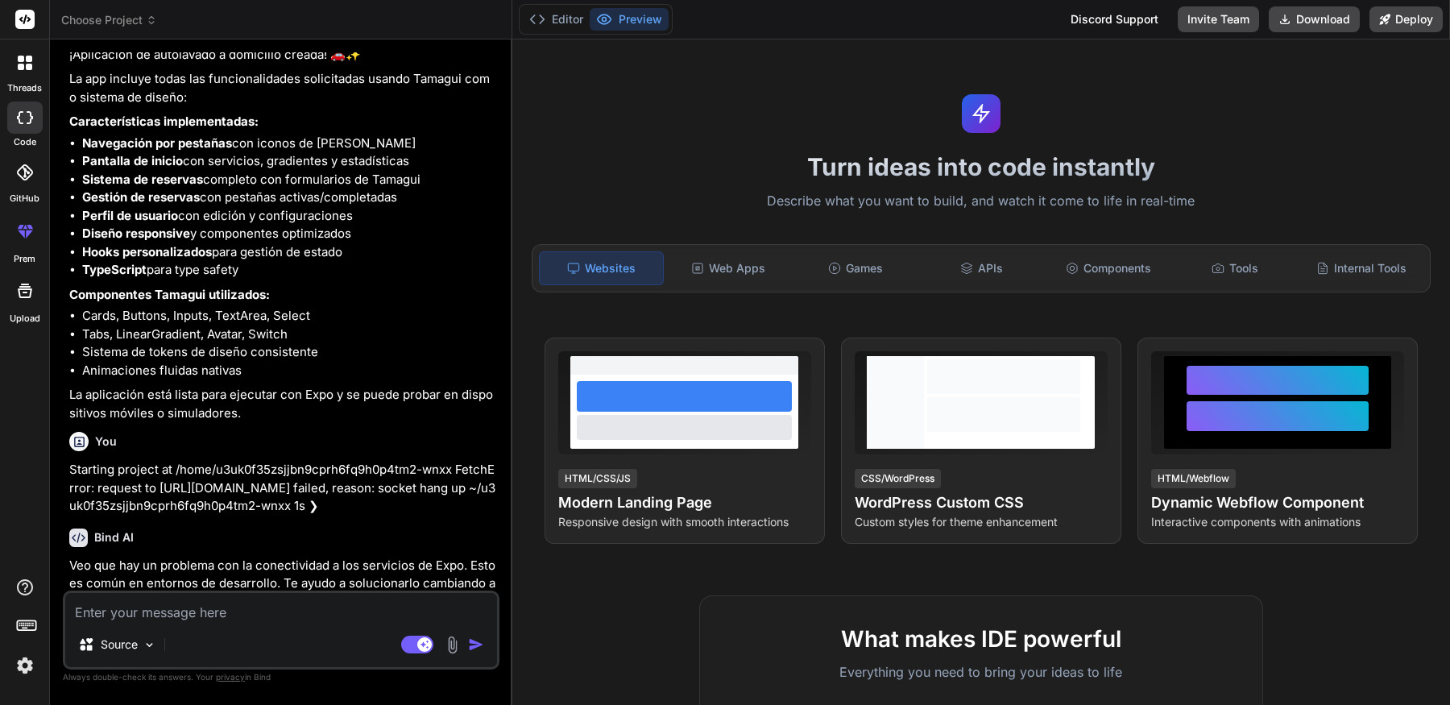
click at [134, 17] on span "Choose Project" at bounding box center [109, 20] width 96 height 16
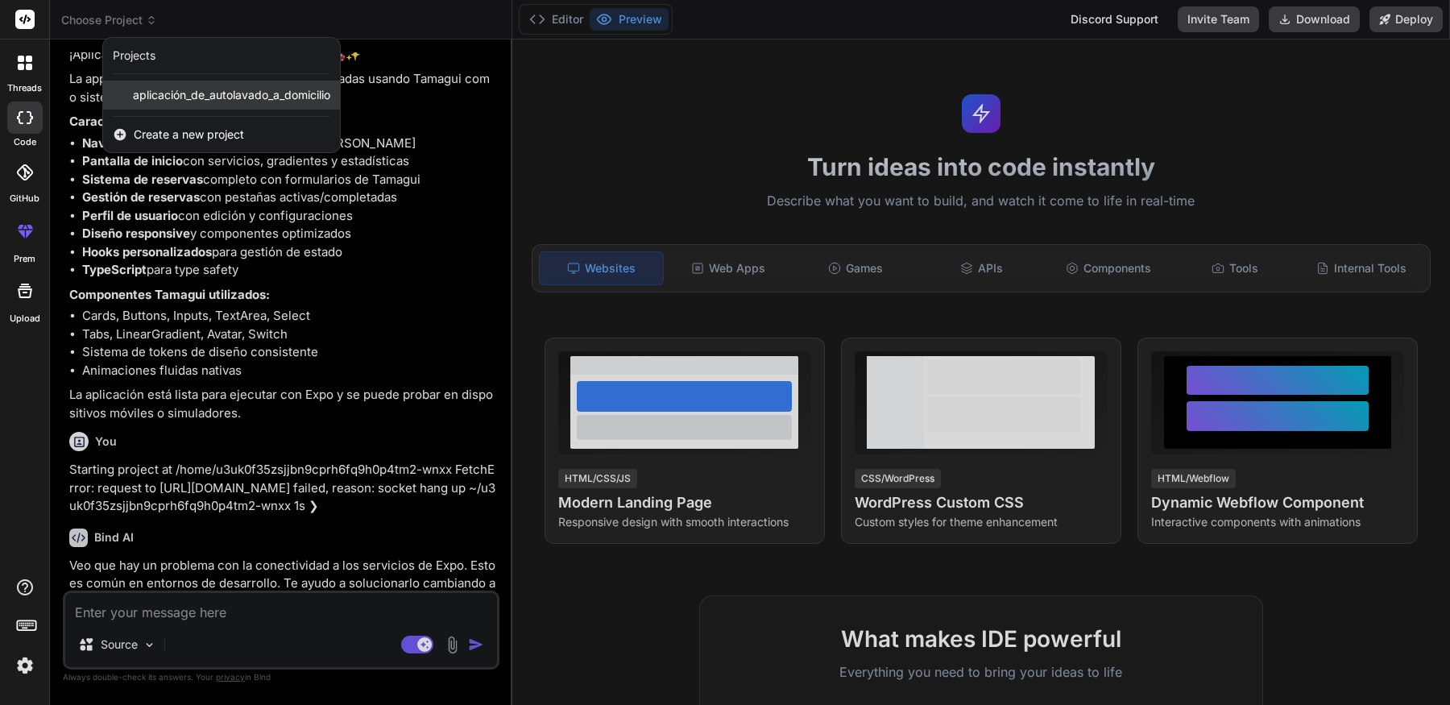
click at [198, 88] on span "aplicación_de_autolavado_a_domicilio" at bounding box center [231, 95] width 197 height 16
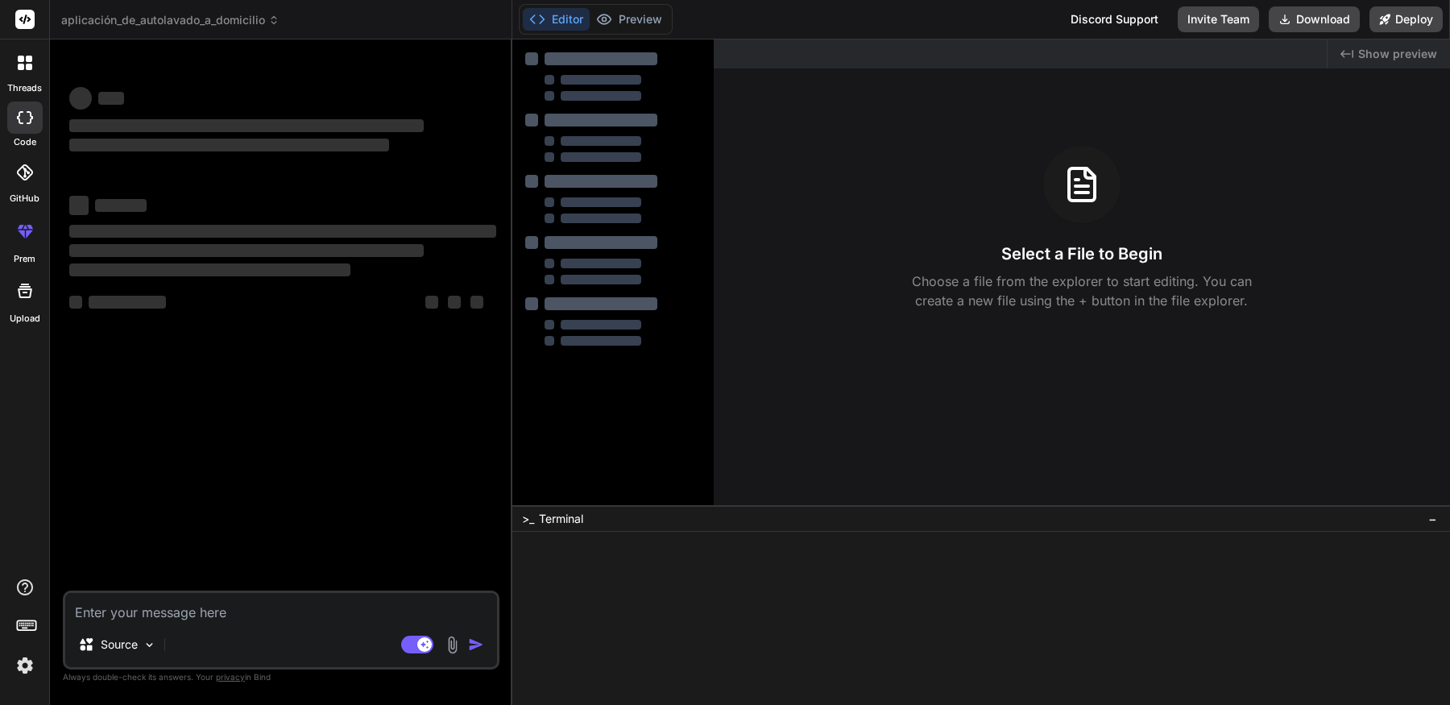
scroll to position [0, 0]
type textarea "x"
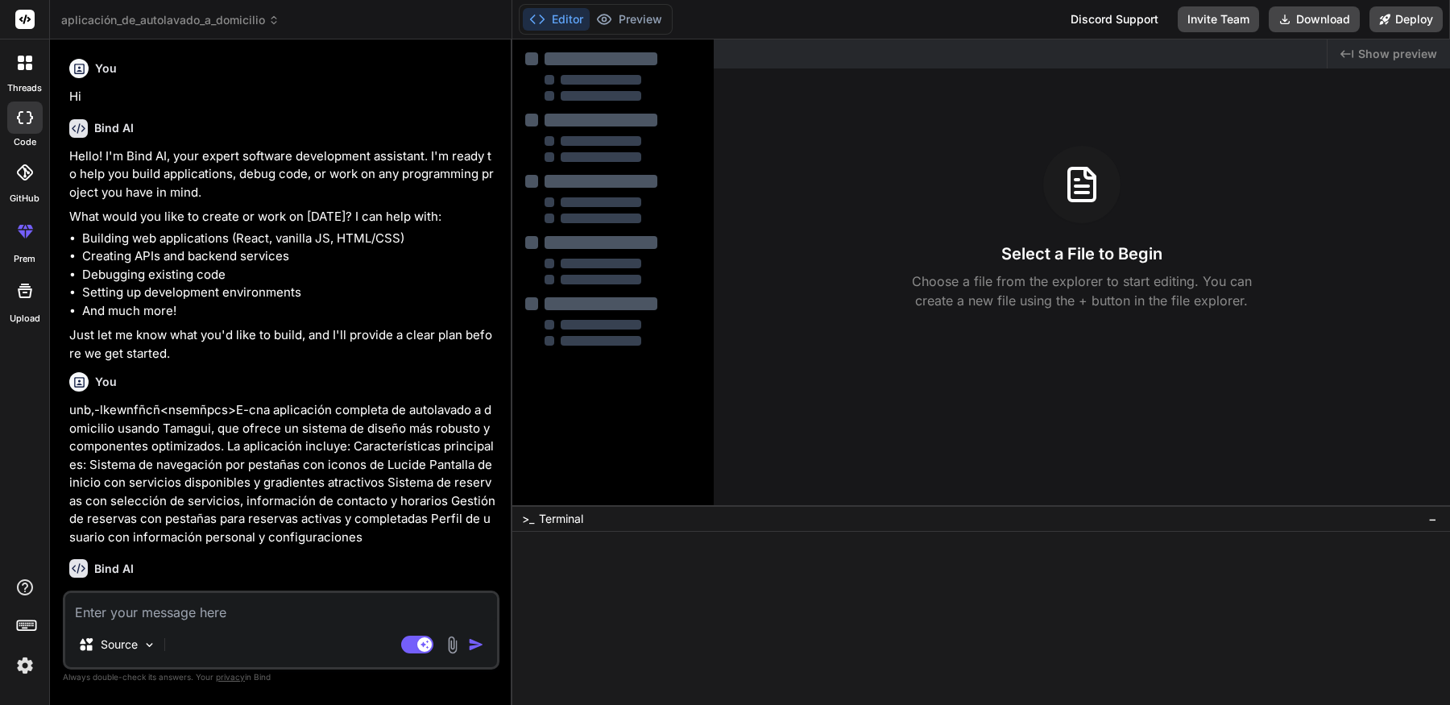
click at [580, 23] on button "Editor" at bounding box center [556, 19] width 67 height 23
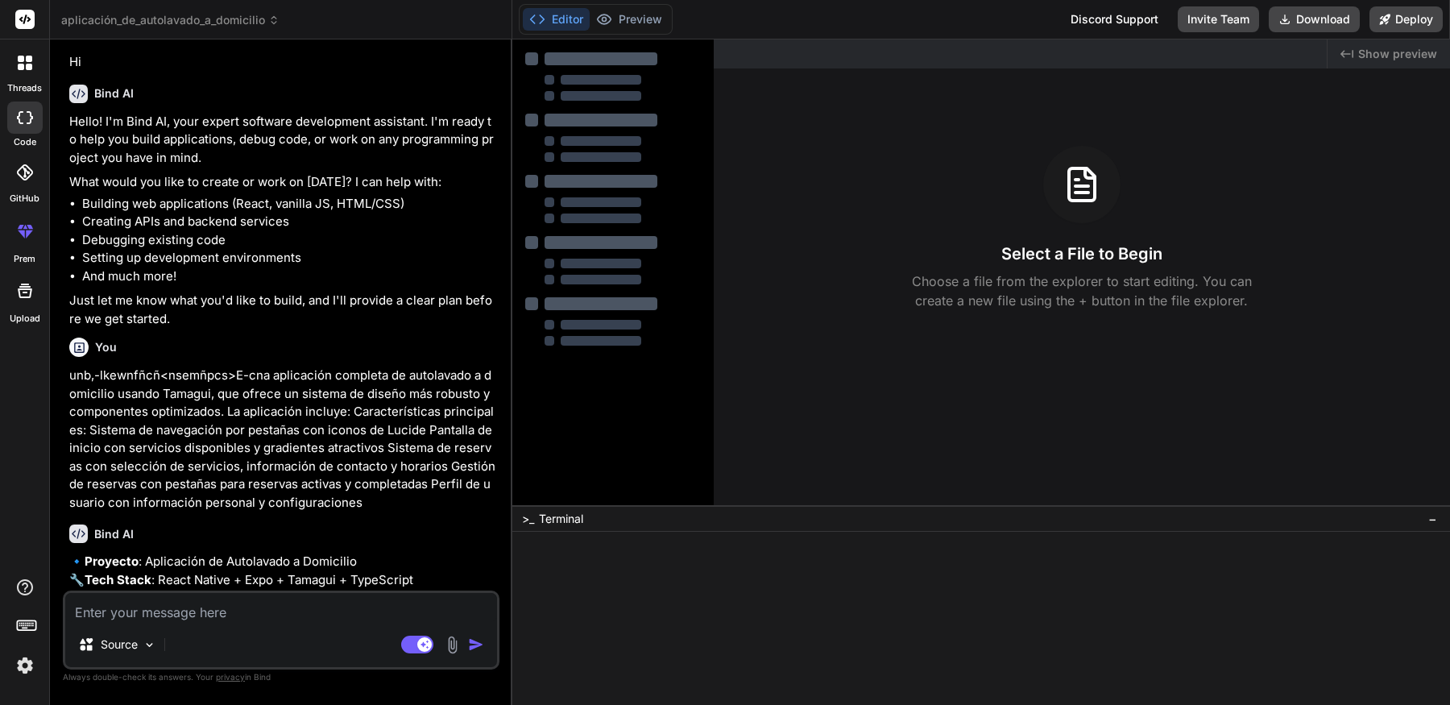
scroll to position [42, 0]
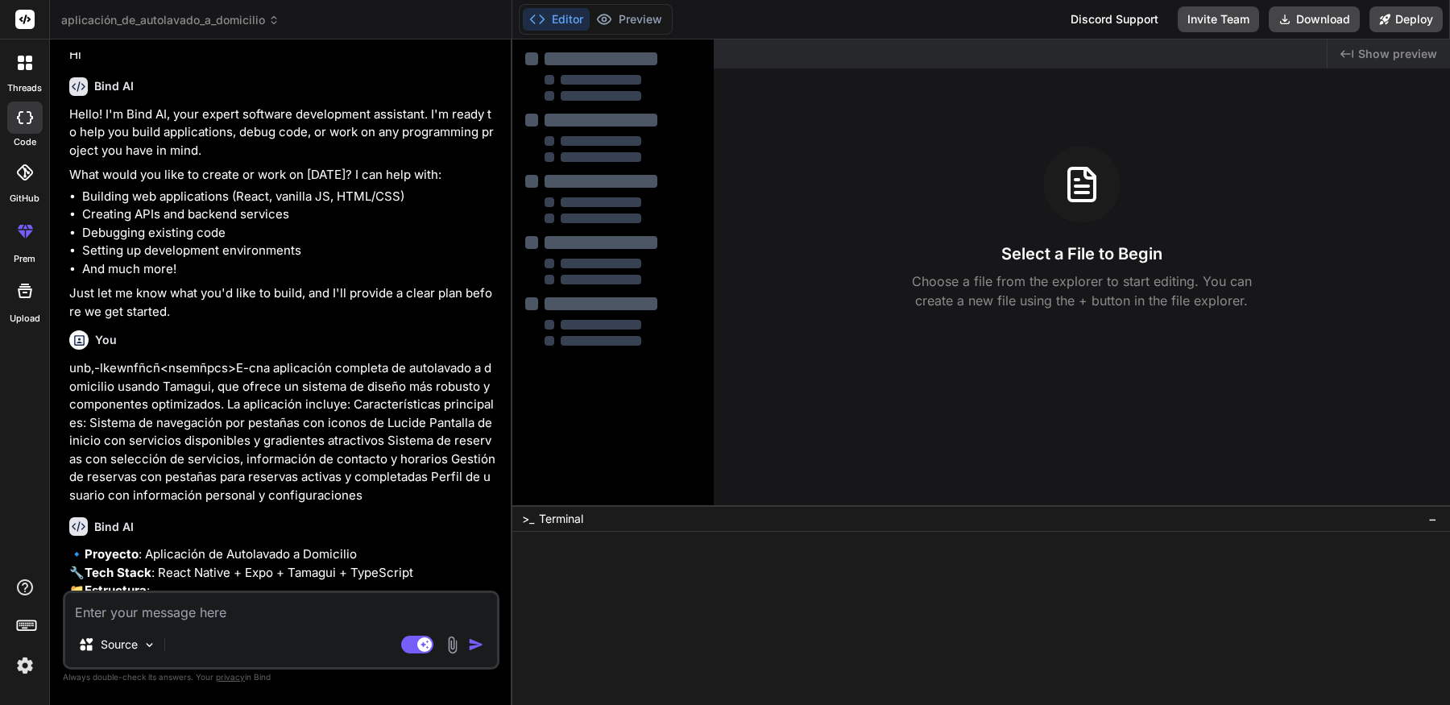
click at [251, 216] on li "Creating APIs and backend services" at bounding box center [289, 214] width 414 height 19
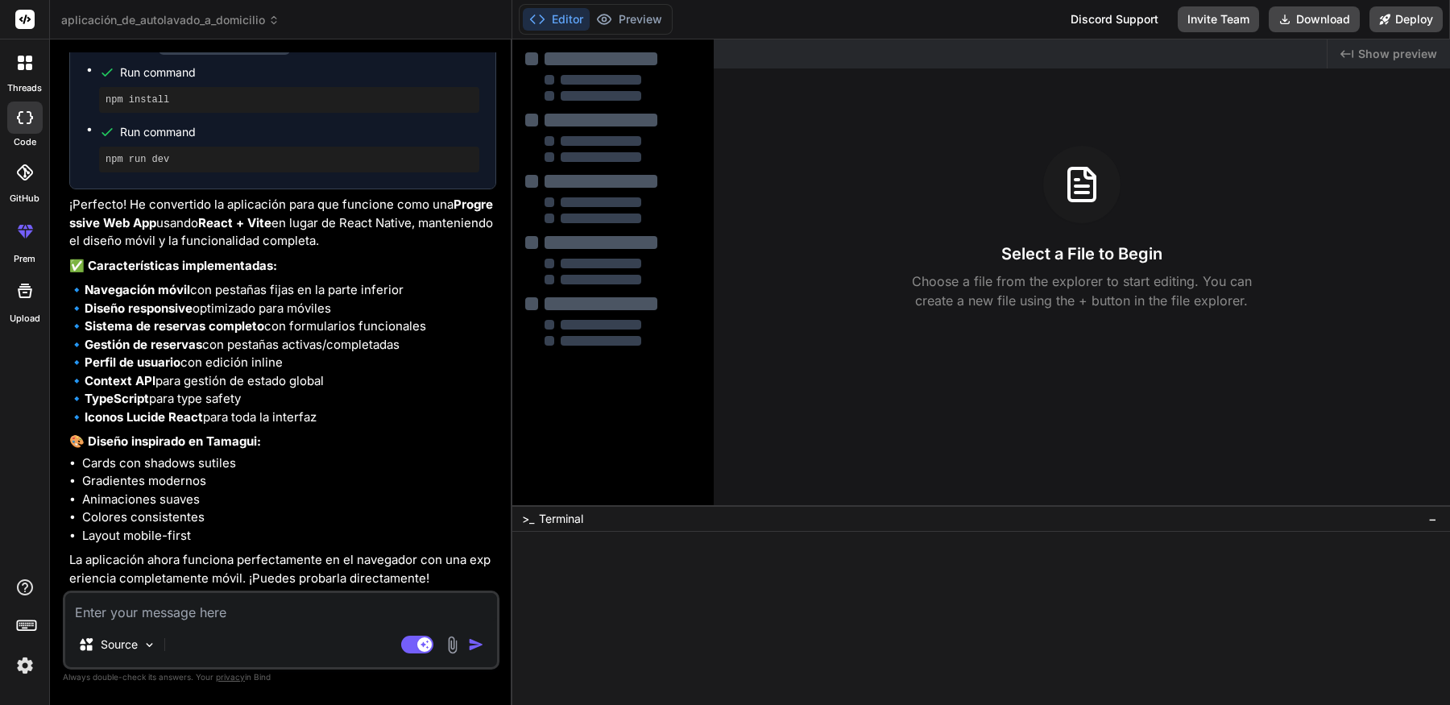
scroll to position [3130, 0]
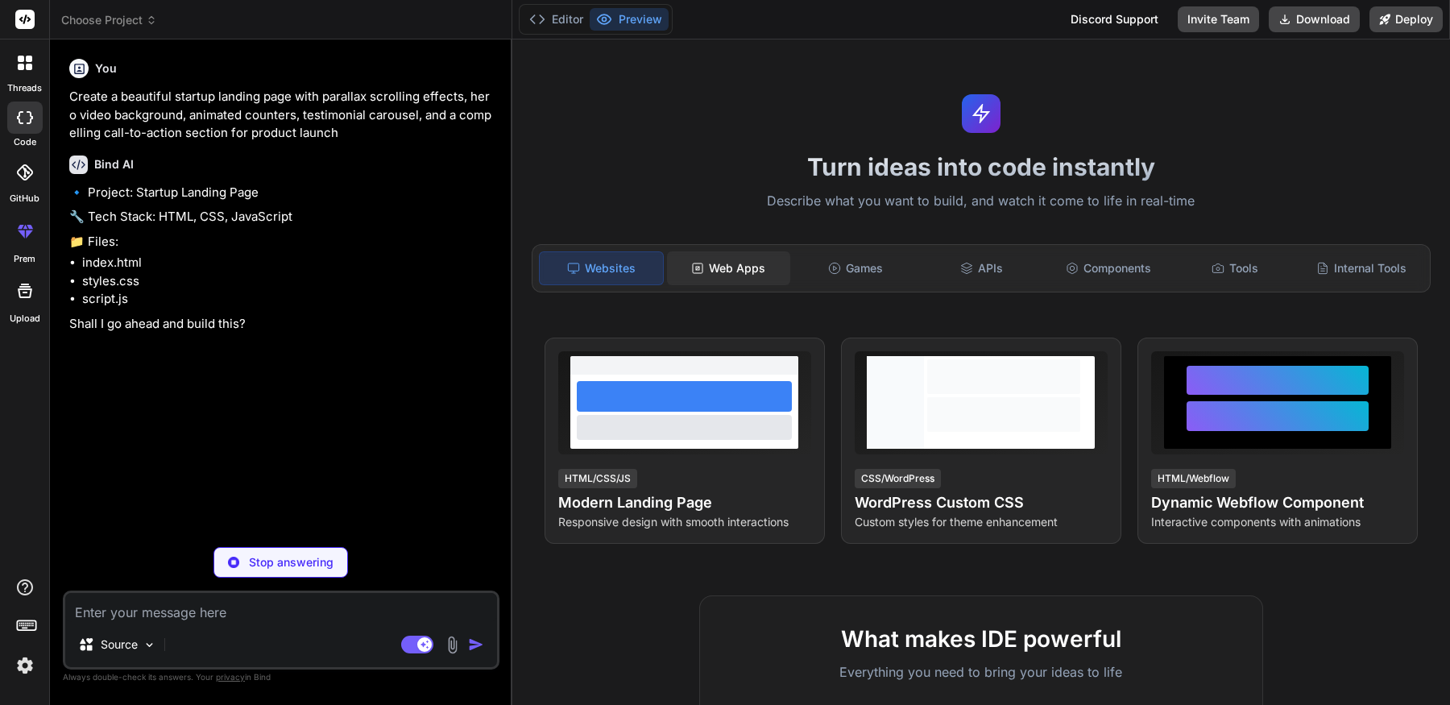
click at [732, 274] on div "Web Apps" at bounding box center [728, 268] width 123 height 34
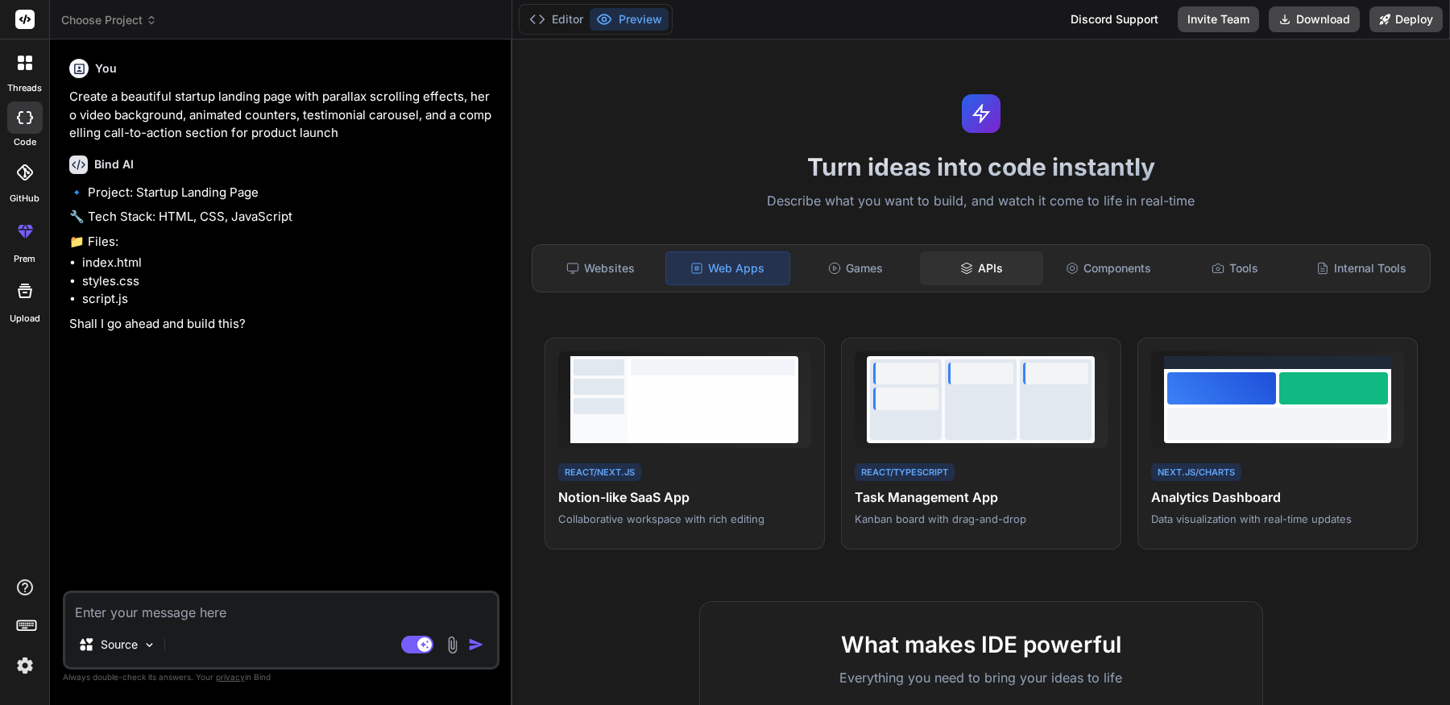
type textarea "x"
click at [960, 259] on div "APIs" at bounding box center [981, 268] width 123 height 34
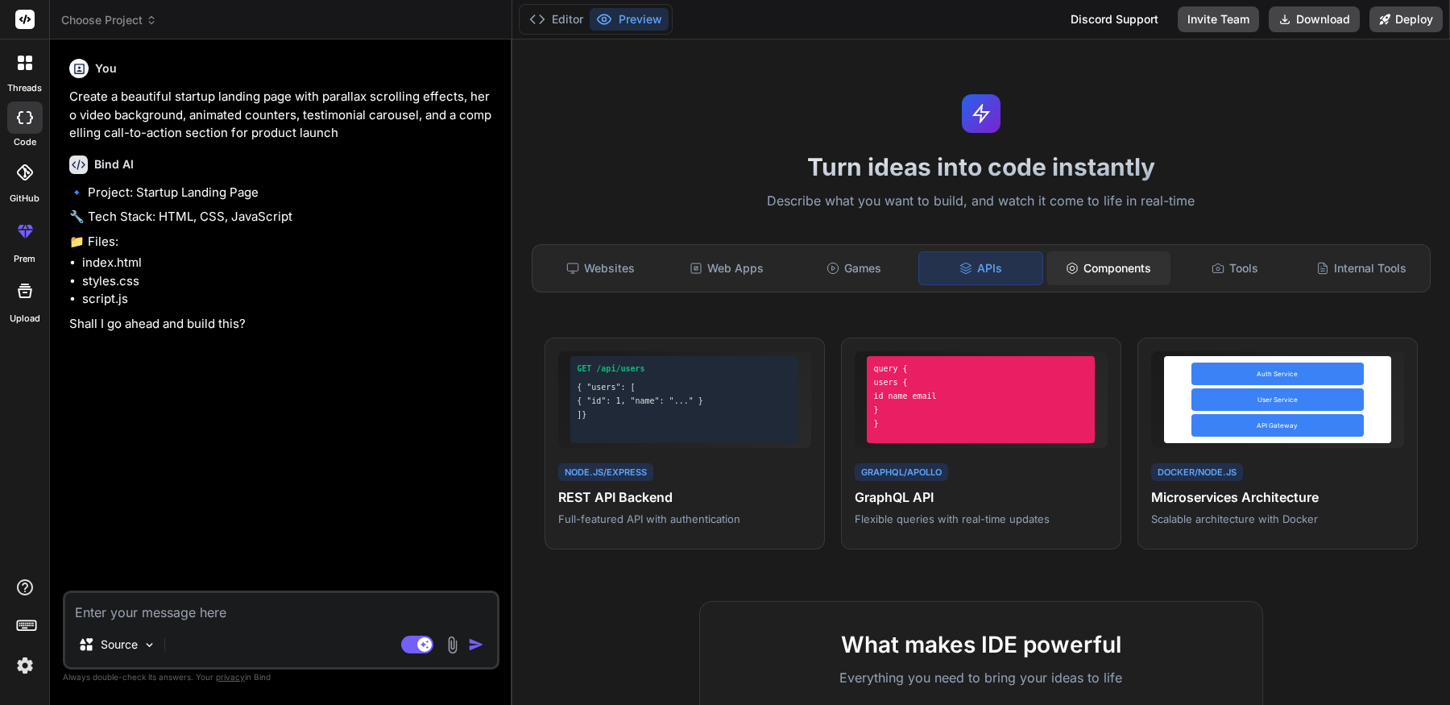
click at [1067, 259] on div "Components" at bounding box center [1108, 268] width 123 height 34
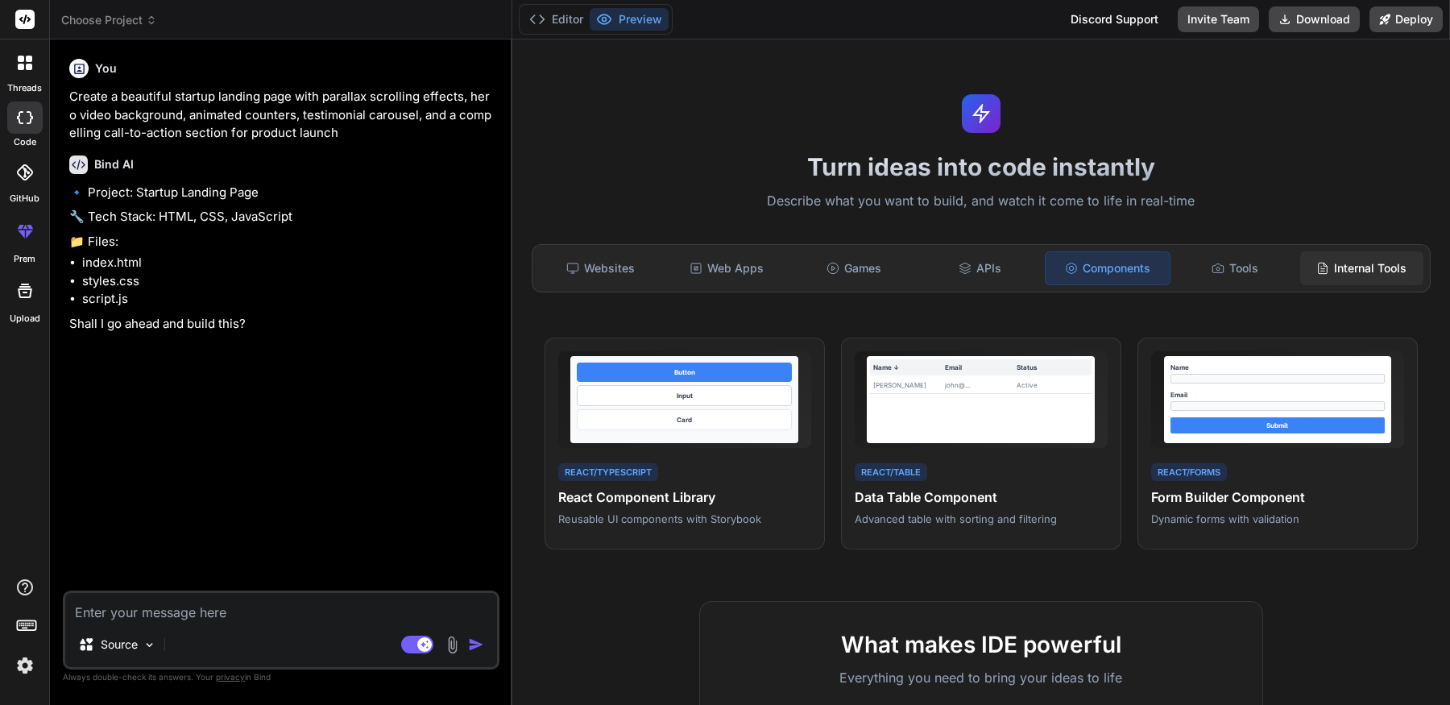
click at [1350, 268] on div "Internal Tools" at bounding box center [1361, 268] width 123 height 34
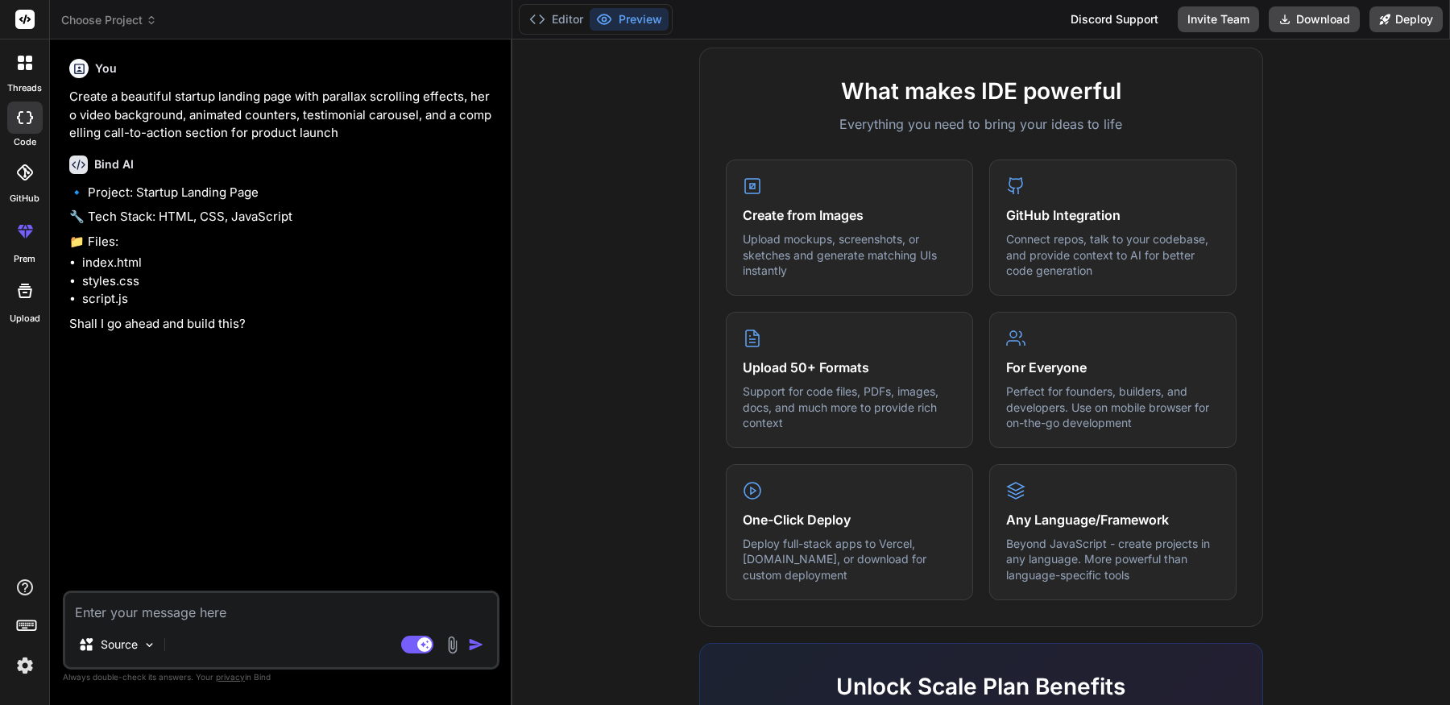
scroll to position [557, 0]
